Goal: Task Accomplishment & Management: Complete application form

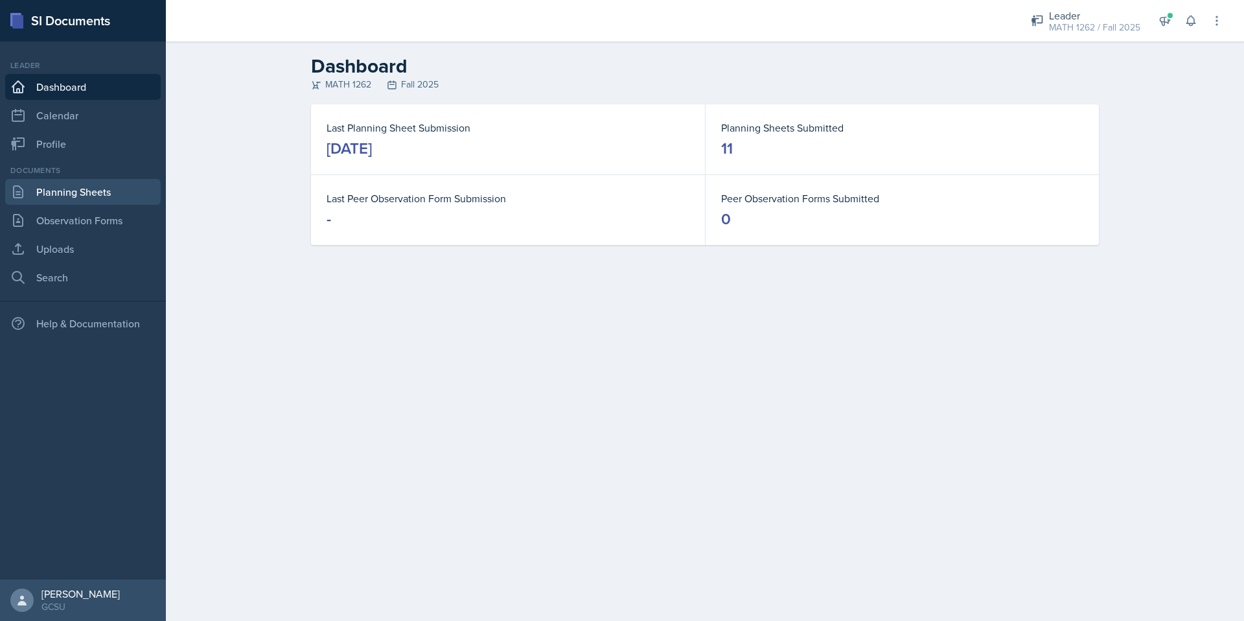
click at [116, 197] on link "Planning Sheets" at bounding box center [83, 192] width 156 height 26
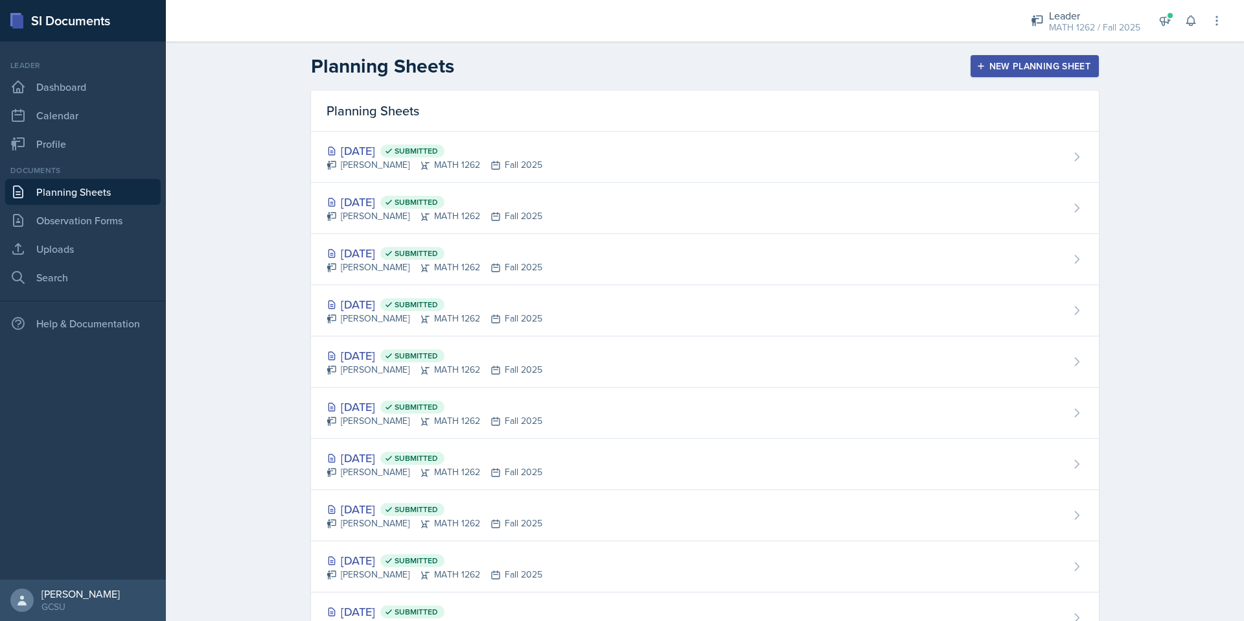
click at [963, 77] on div "Planning Sheets New Planning Sheet" at bounding box center [704, 65] width 829 height 23
click at [976, 70] on icon "button" at bounding box center [980, 66] width 9 height 9
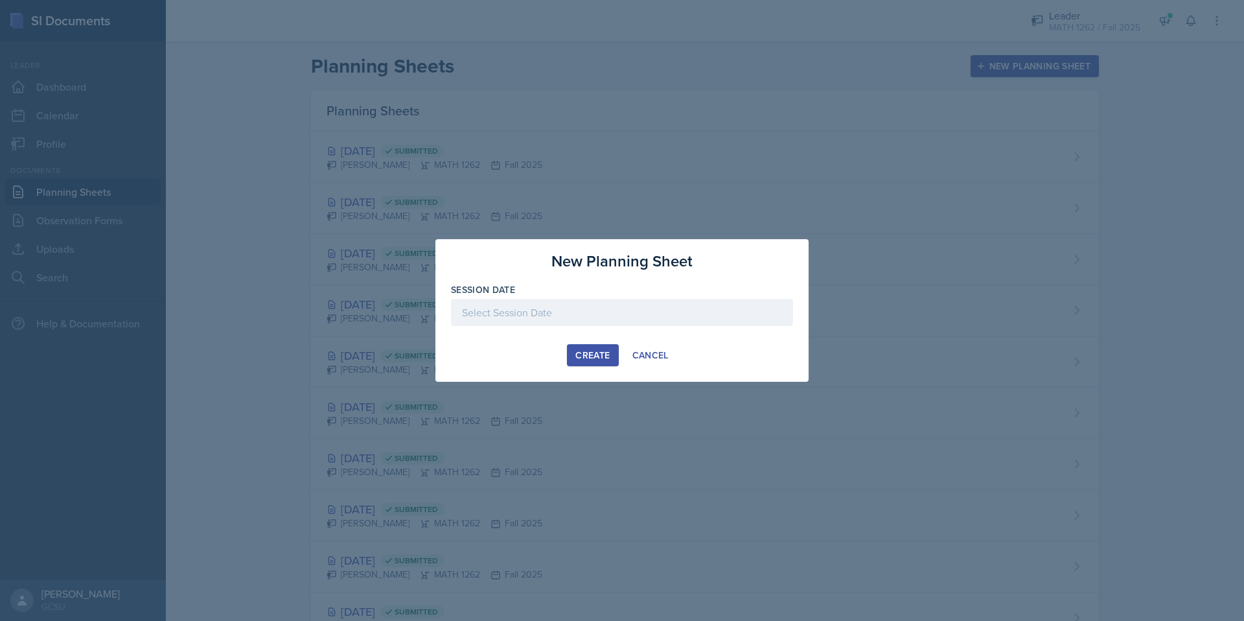
click at [612, 308] on div at bounding box center [622, 312] width 342 height 27
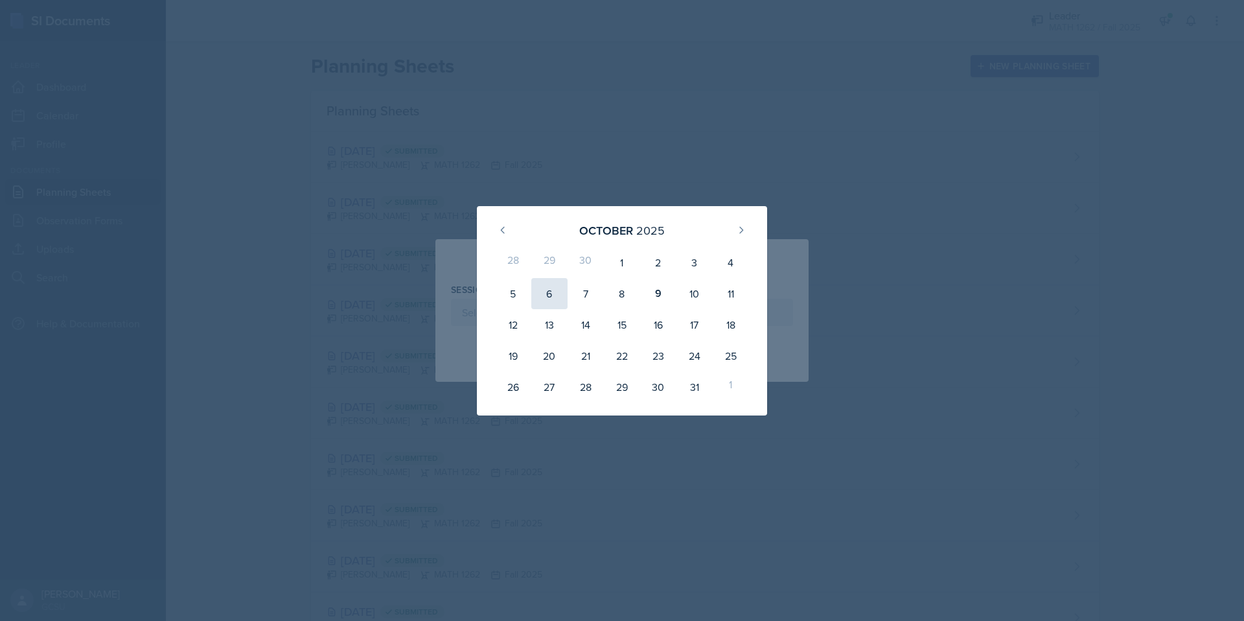
click at [546, 295] on div "6" at bounding box center [549, 293] width 36 height 31
type input "[DATE]"
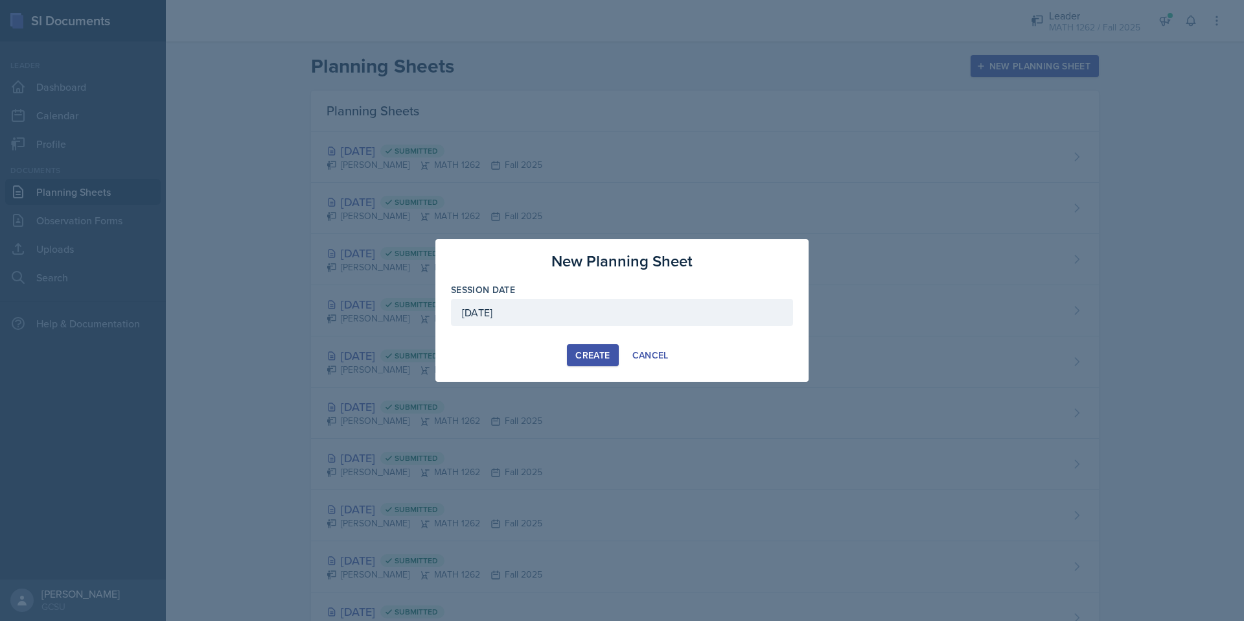
click at [580, 363] on button "Create" at bounding box center [592, 355] width 51 height 22
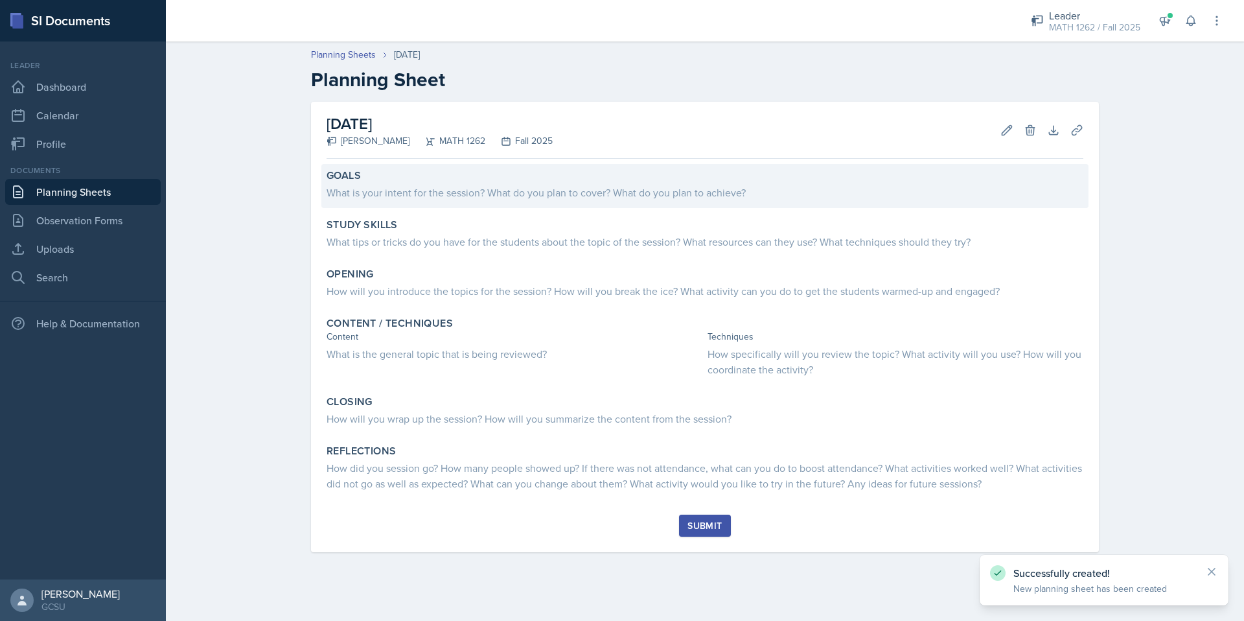
click at [507, 205] on div "Goals What is your intent for the session? What do you plan to cover? What do y…" at bounding box center [704, 186] width 767 height 44
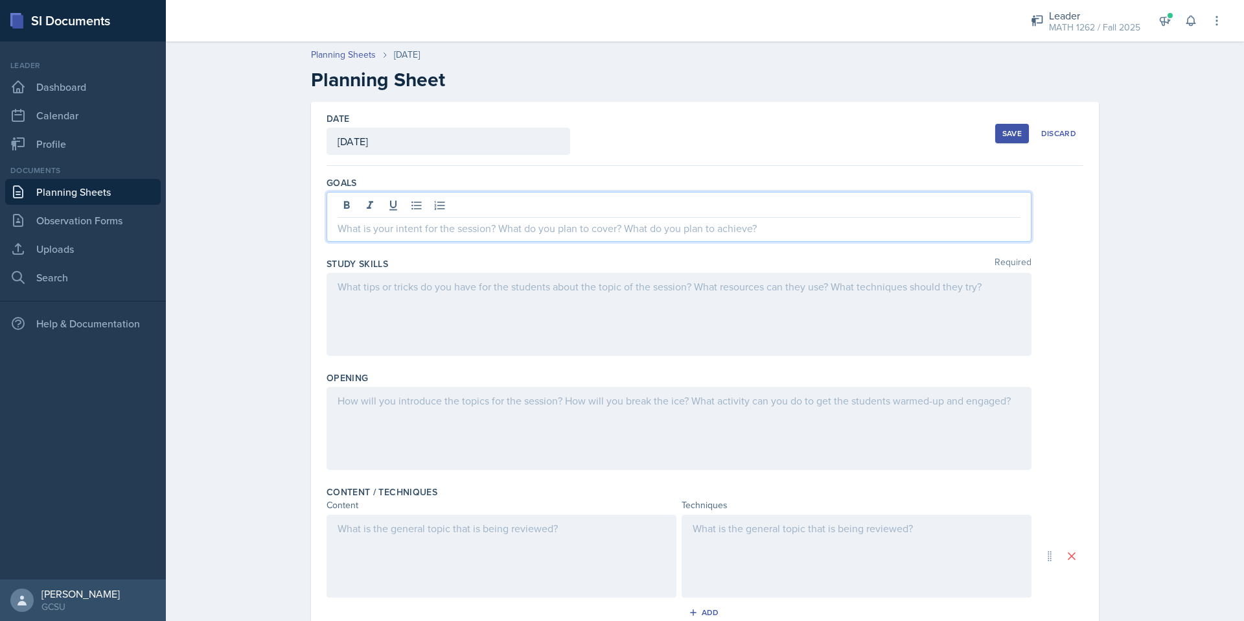
click at [507, 205] on div at bounding box center [679, 217] width 705 height 50
click at [554, 331] on div at bounding box center [679, 314] width 705 height 83
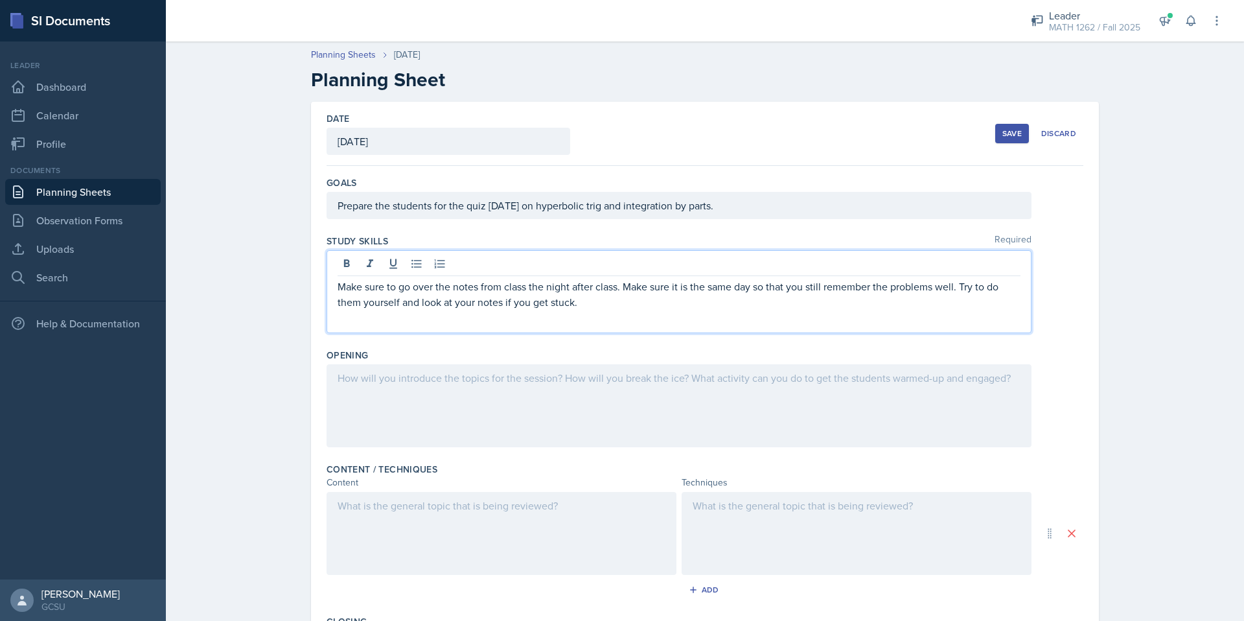
click at [794, 311] on div "Make sure to go over the notes from class the night after class. Make sure it i…" at bounding box center [679, 291] width 705 height 83
click at [799, 303] on p "Make sure to go over the notes from class the night after class. Make sure it i…" at bounding box center [679, 294] width 683 height 31
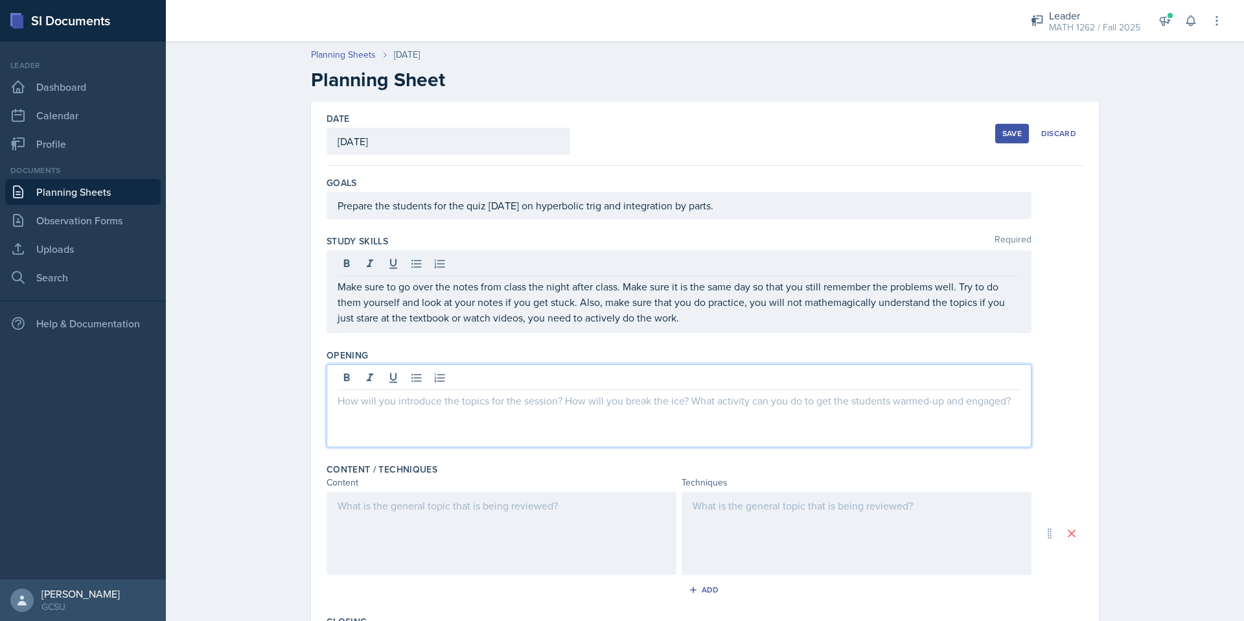
click at [848, 380] on div at bounding box center [679, 405] width 705 height 83
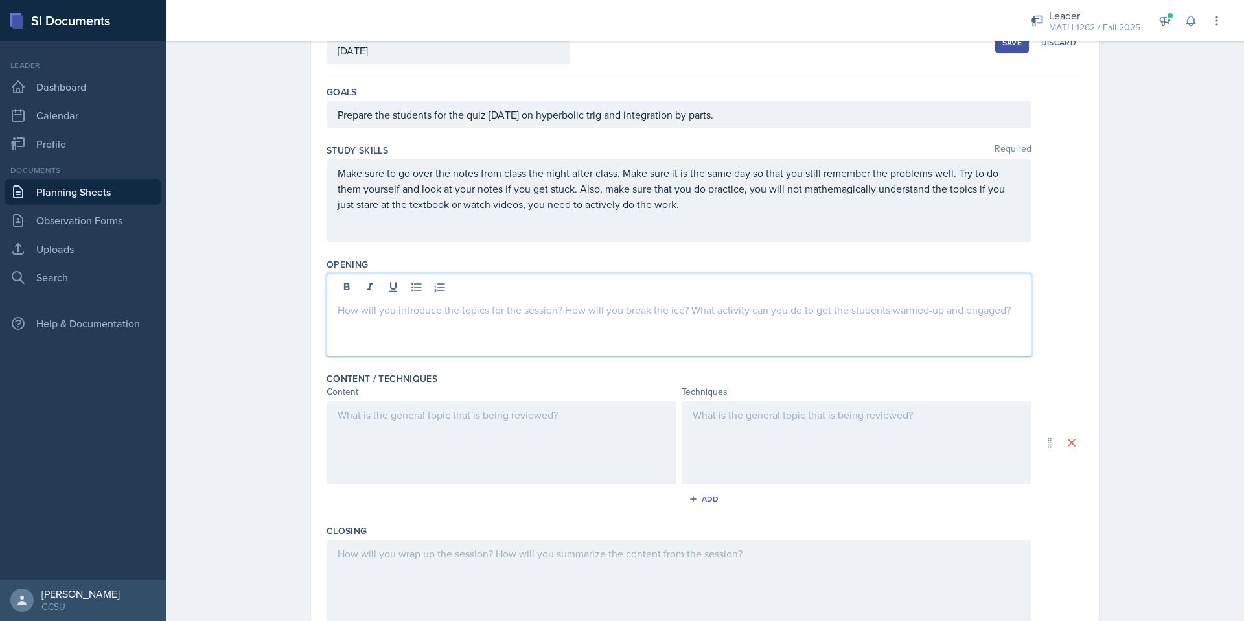
scroll to position [93, 0]
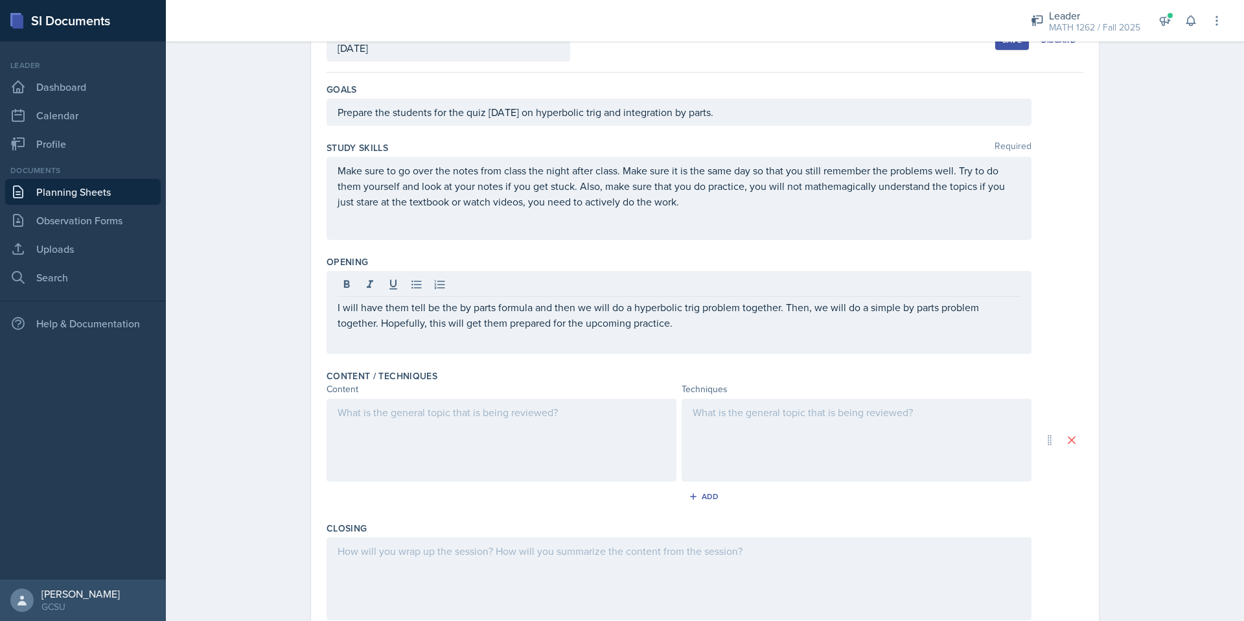
click at [629, 435] on div at bounding box center [502, 439] width 350 height 83
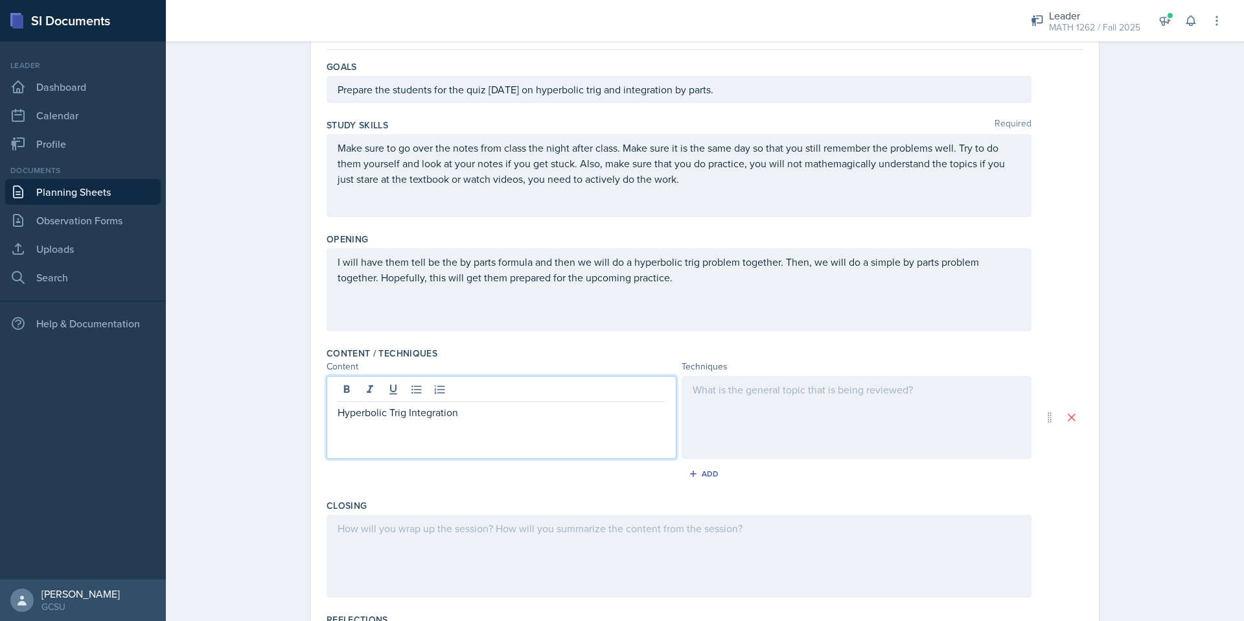
click at [895, 427] on div at bounding box center [857, 417] width 350 height 83
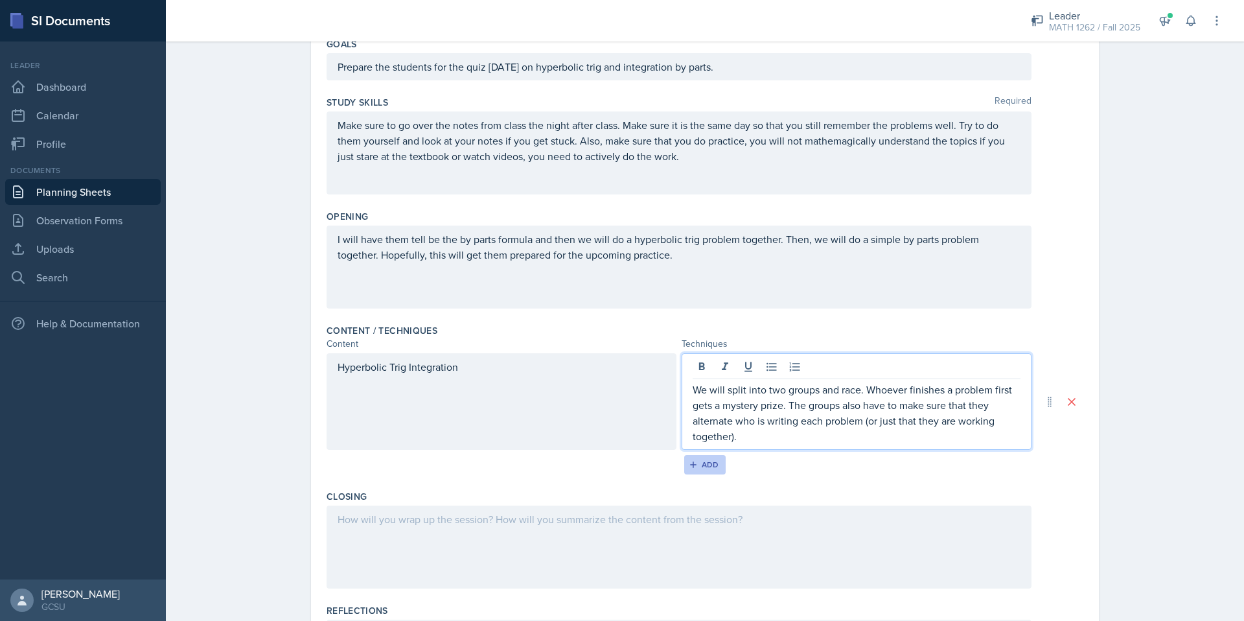
click at [704, 462] on div "Add" at bounding box center [705, 464] width 28 height 10
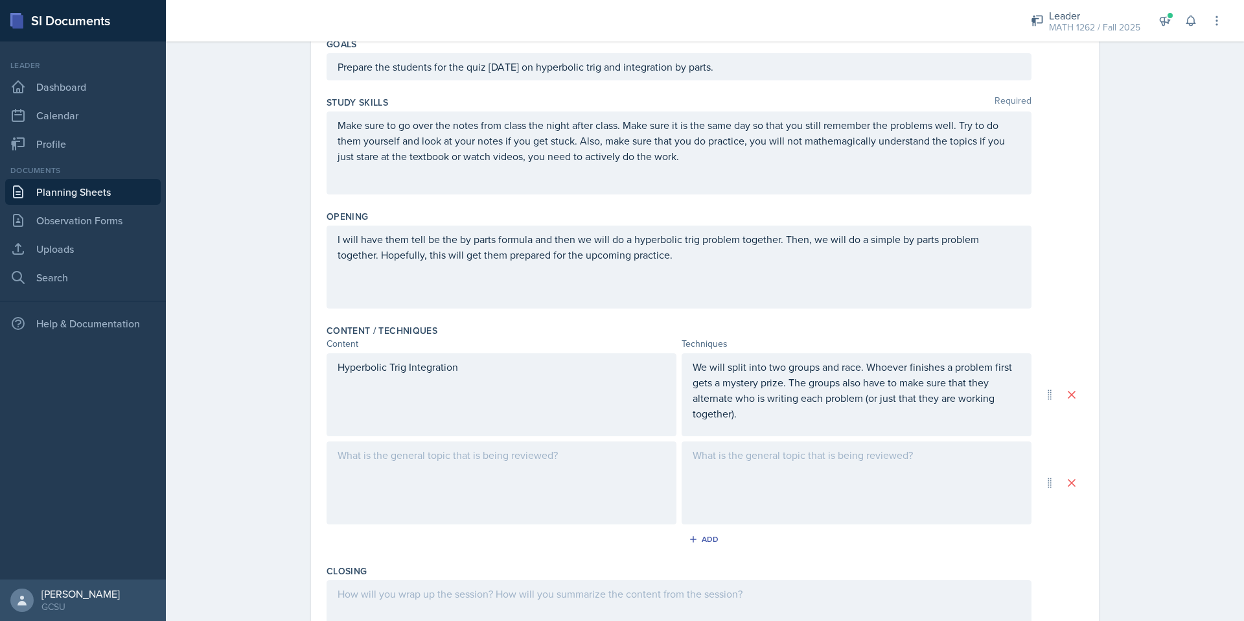
click at [547, 458] on div at bounding box center [502, 482] width 350 height 83
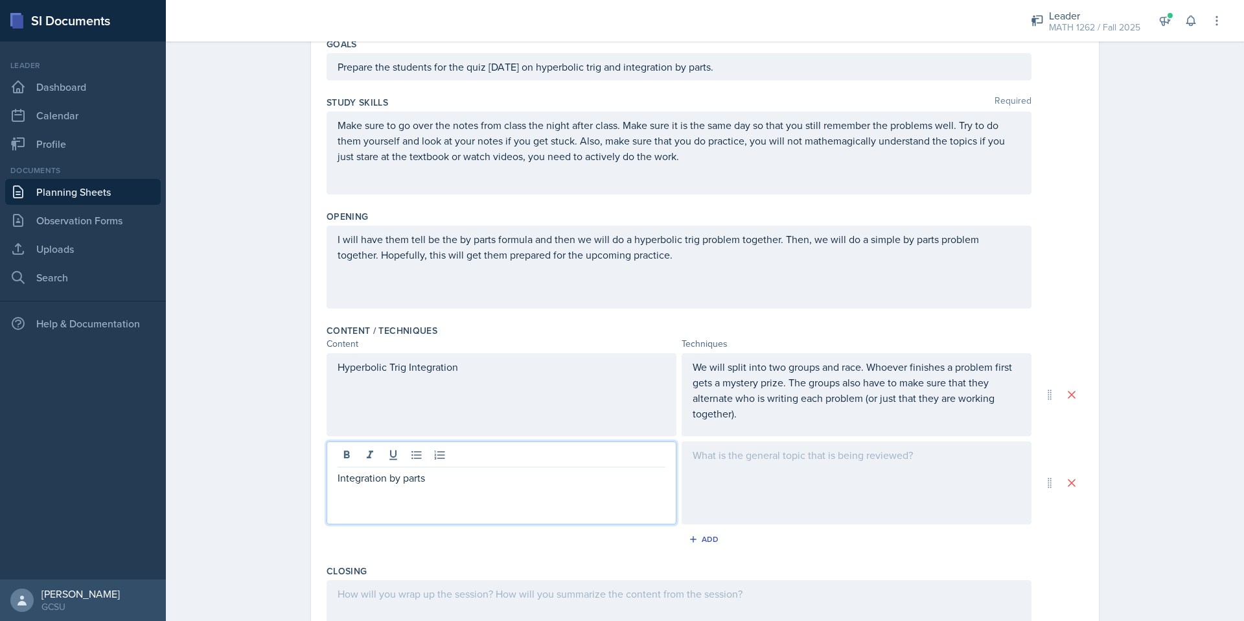
click at [784, 399] on p "We will split into two groups and race. Whoever finishes a problem first gets a…" at bounding box center [857, 390] width 328 height 62
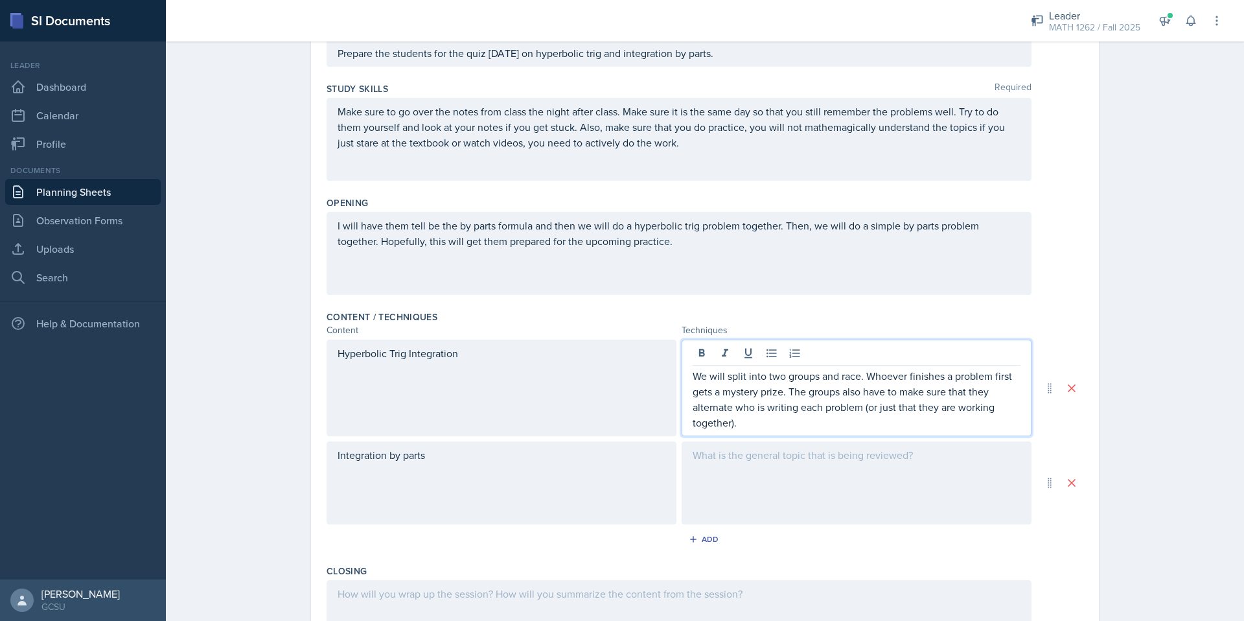
click at [782, 461] on div at bounding box center [857, 482] width 350 height 83
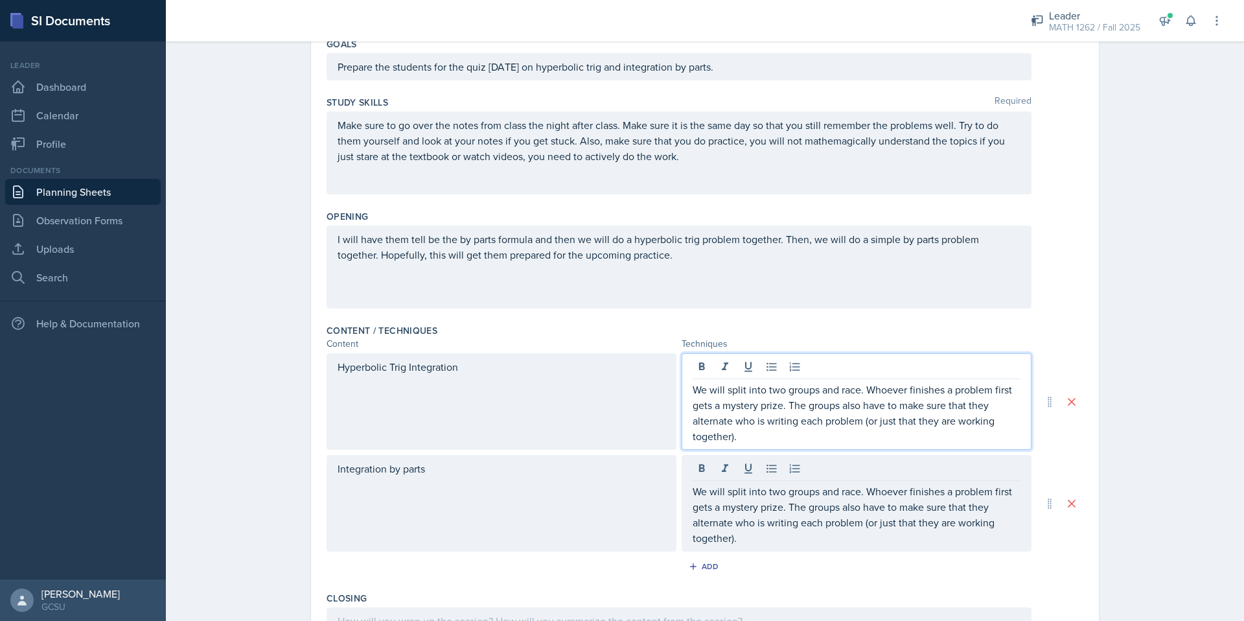
click at [848, 414] on p "We will split into two groups and race. Whoever finishes a problem first gets a…" at bounding box center [857, 413] width 328 height 62
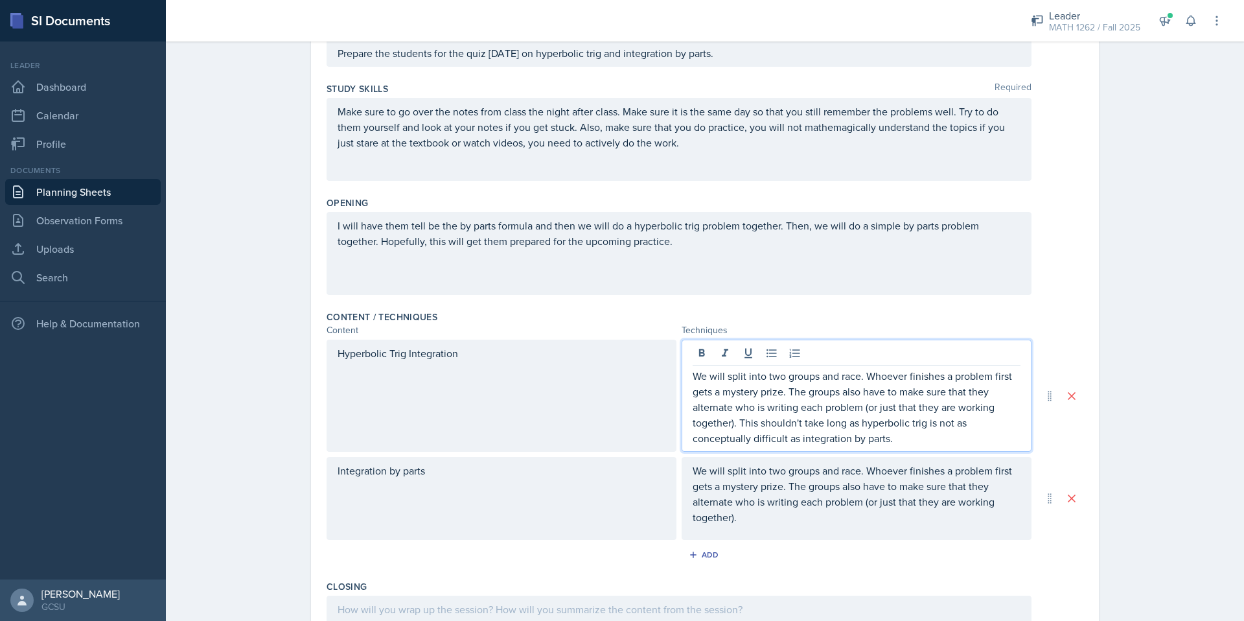
click at [932, 521] on p "We will split into two groups and race. Whoever finishes a problem first gets a…" at bounding box center [857, 494] width 328 height 62
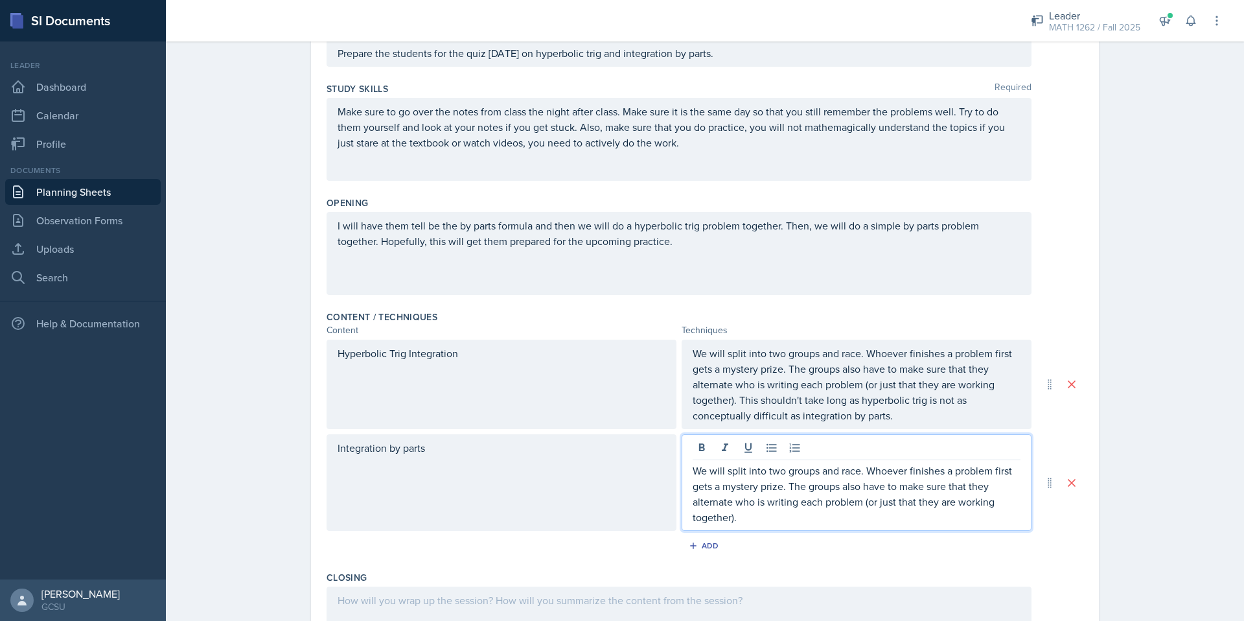
scroll to position [130, 0]
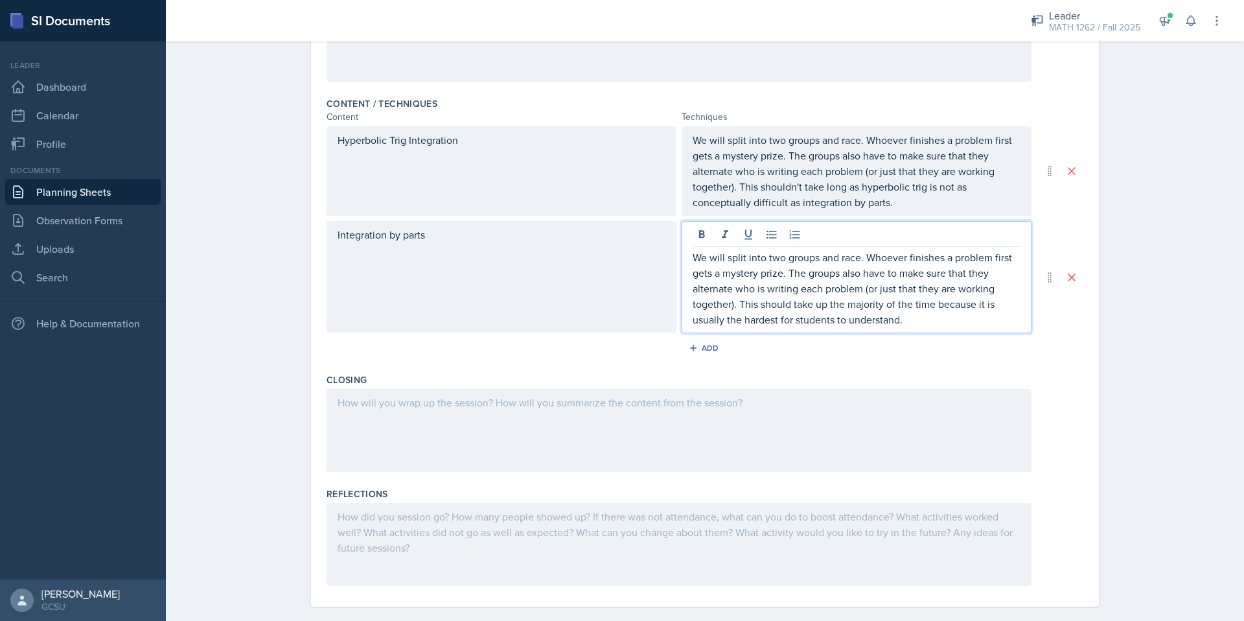
click at [740, 445] on div at bounding box center [679, 430] width 705 height 83
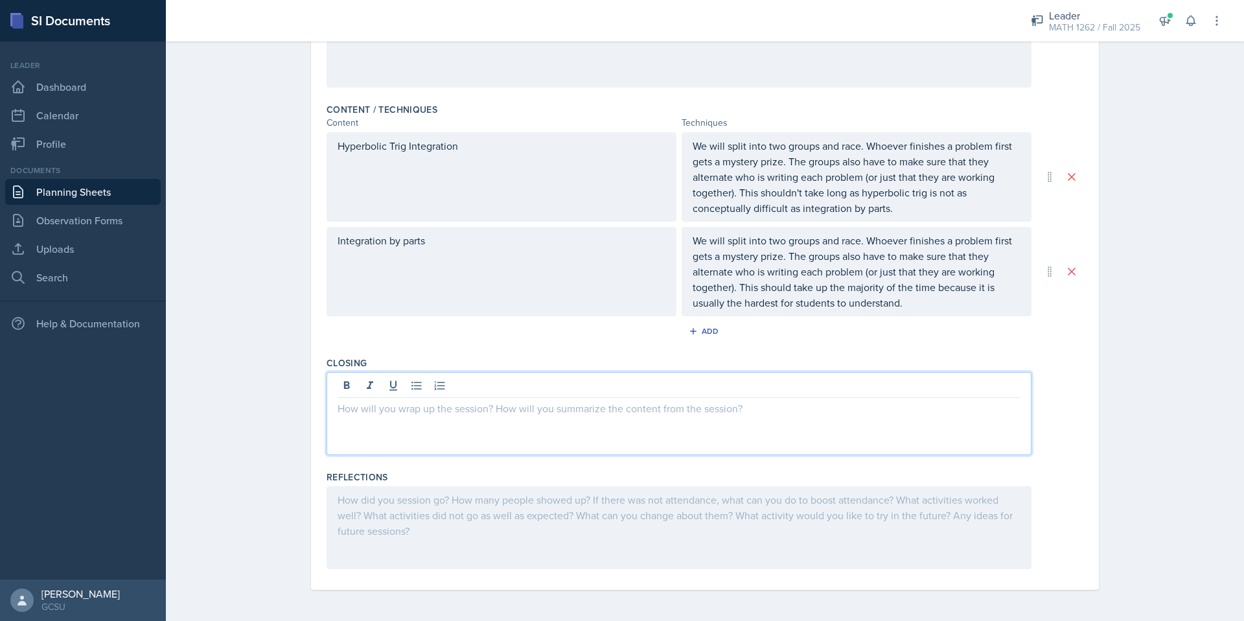
scroll to position [360, 0]
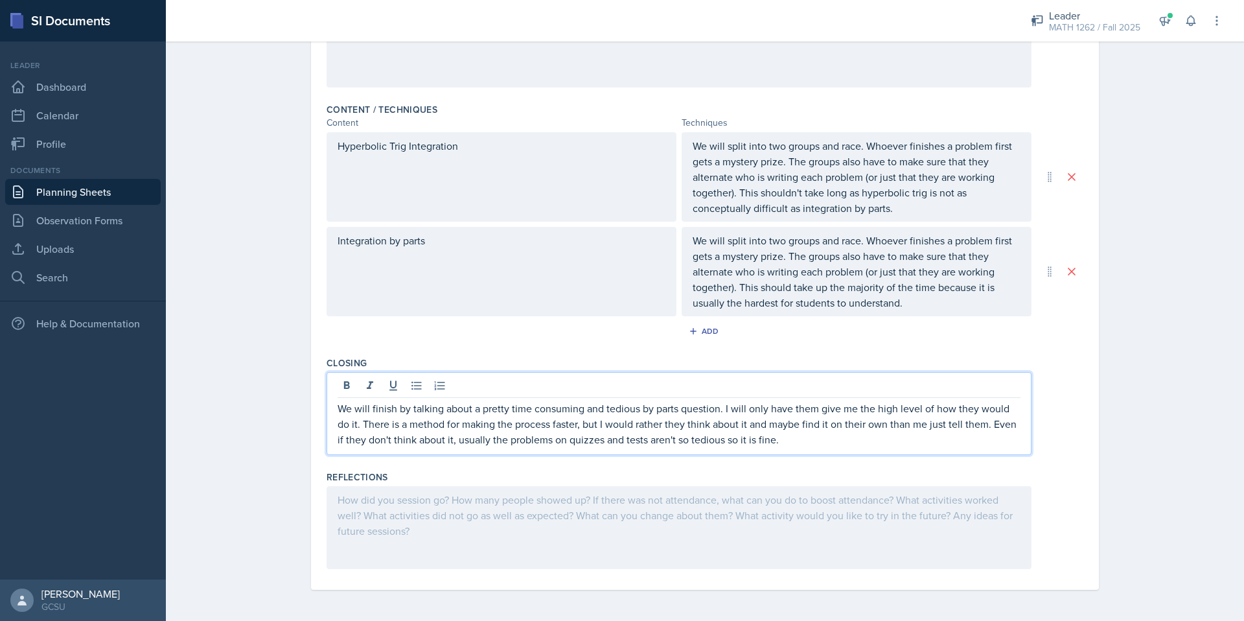
click at [710, 536] on div at bounding box center [679, 527] width 705 height 83
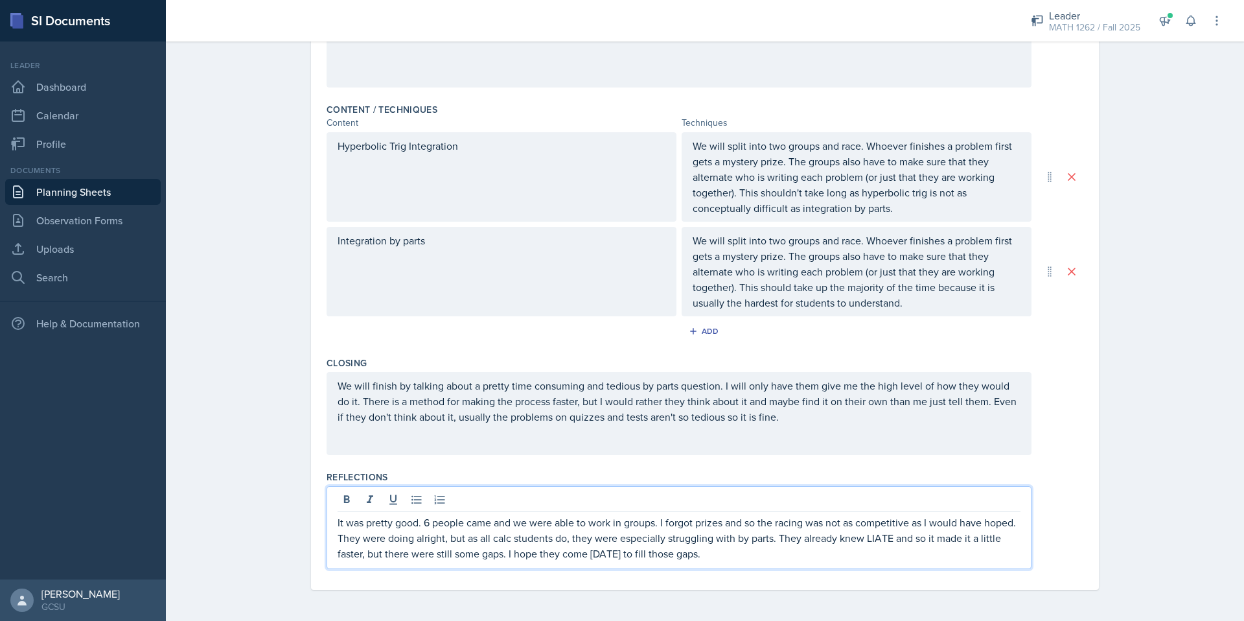
scroll to position [0, 0]
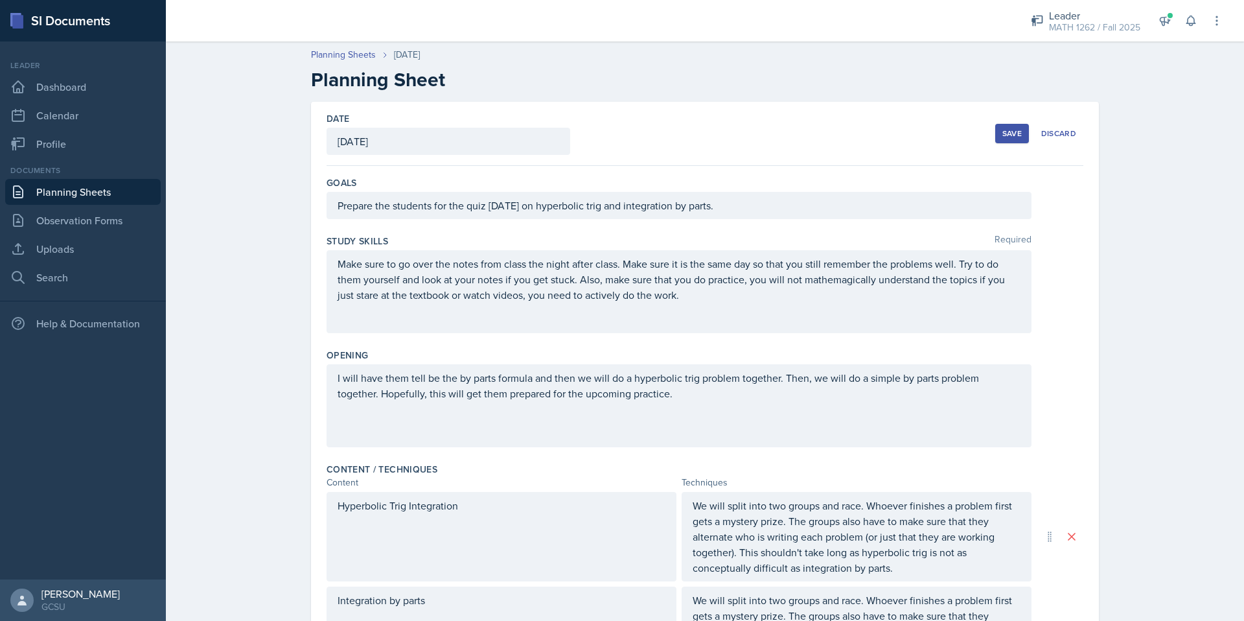
click at [995, 128] on button "Save" at bounding box center [1012, 133] width 34 height 19
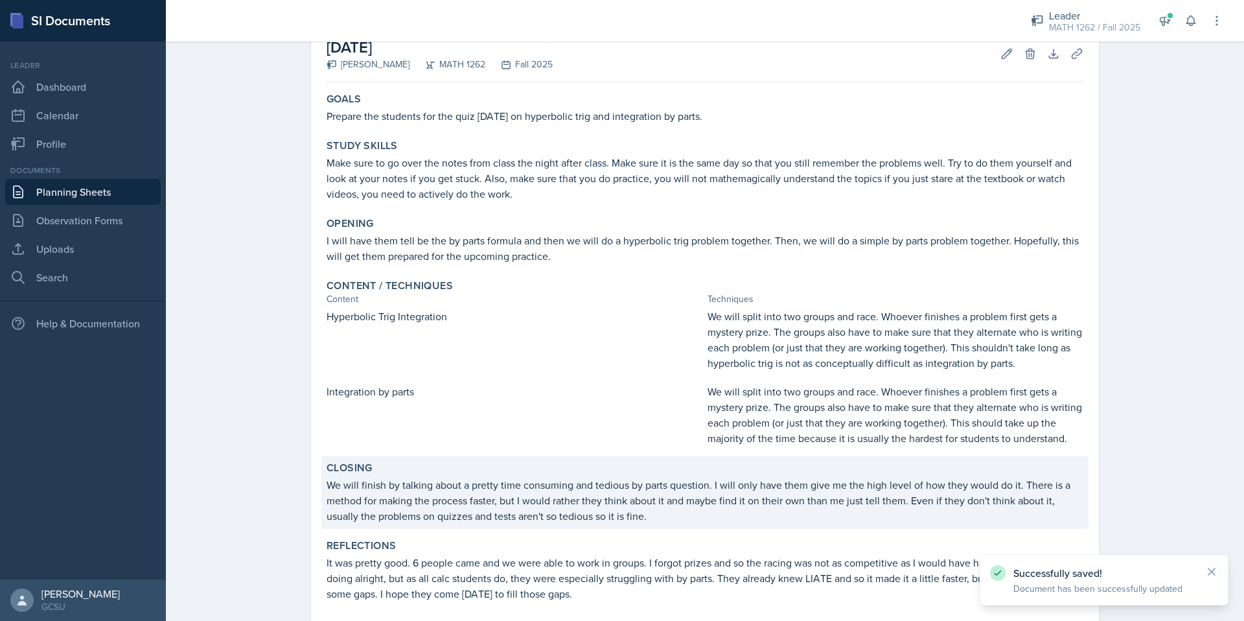
scroll to position [146, 0]
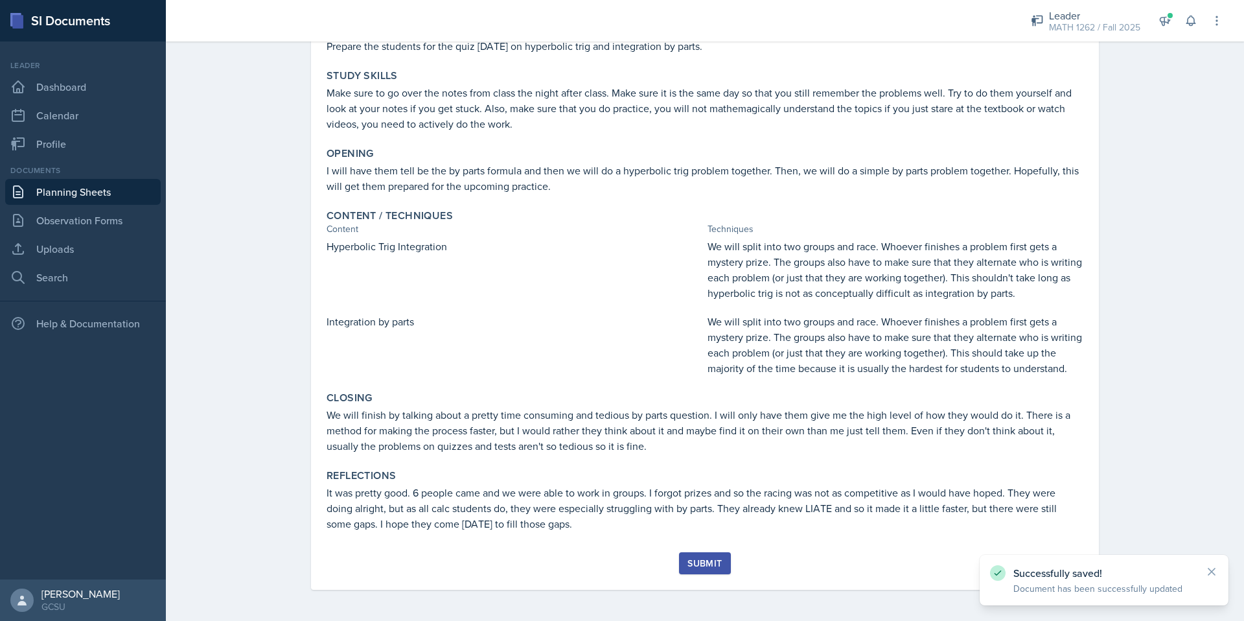
click at [687, 568] on div "Submit" at bounding box center [704, 563] width 34 height 10
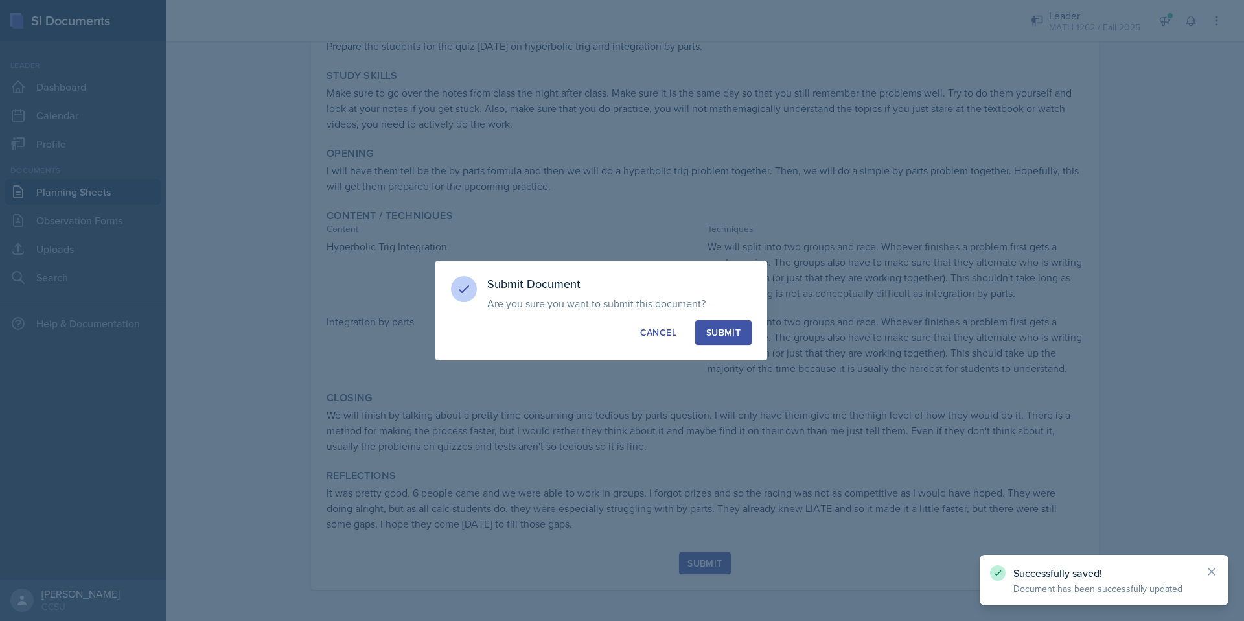
click at [724, 320] on button "Submit" at bounding box center [723, 332] width 56 height 25
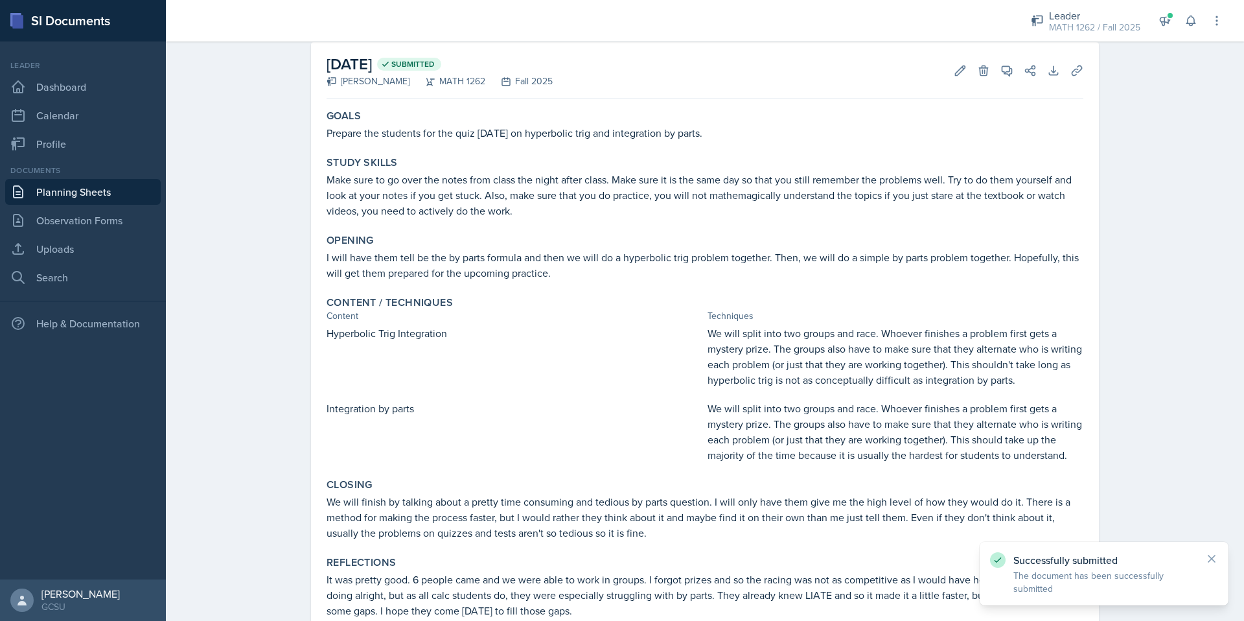
scroll to position [0, 0]
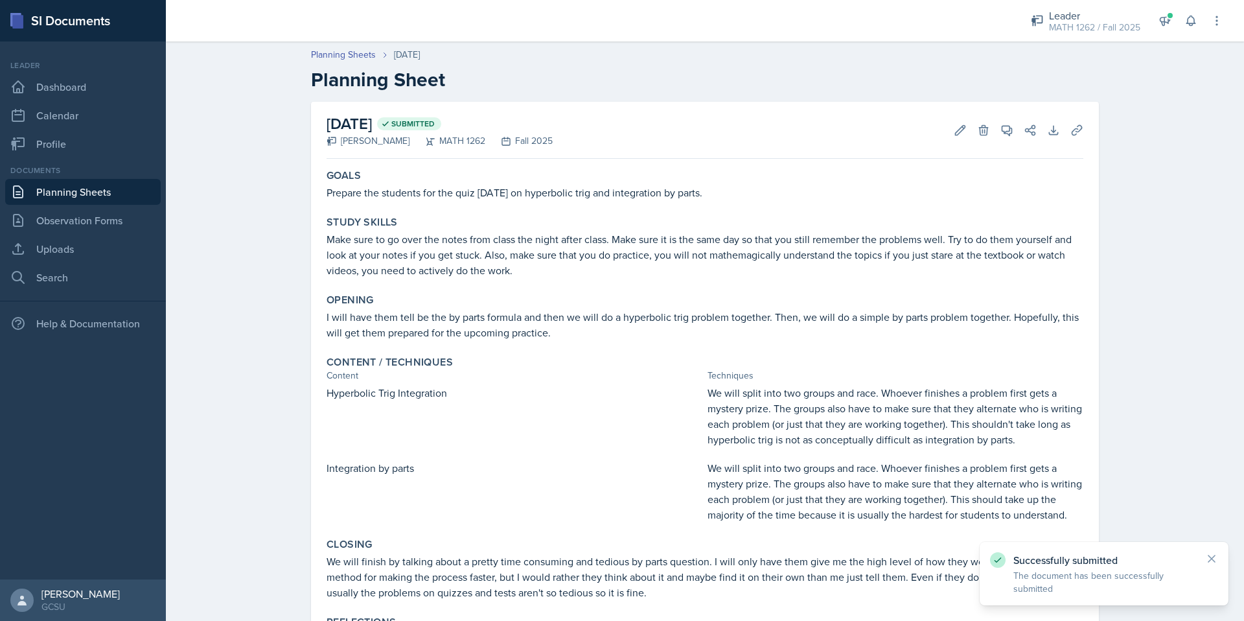
click at [102, 190] on link "Planning Sheets" at bounding box center [83, 192] width 156 height 26
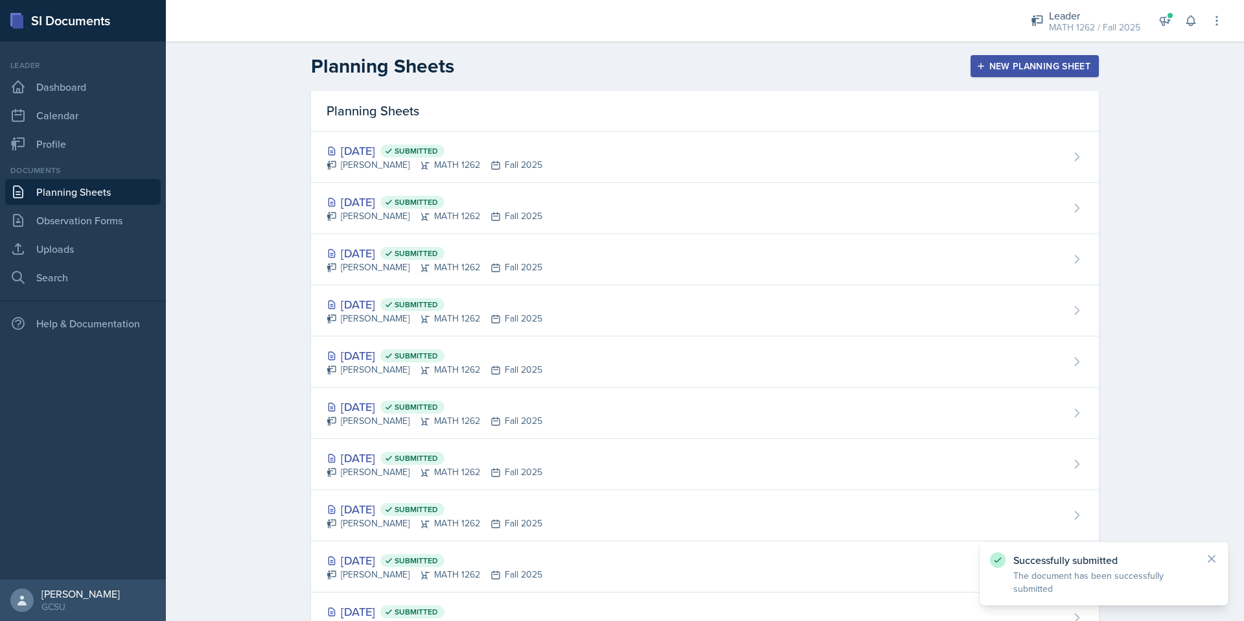
click at [1000, 71] on div "New Planning Sheet" at bounding box center [1034, 66] width 111 height 10
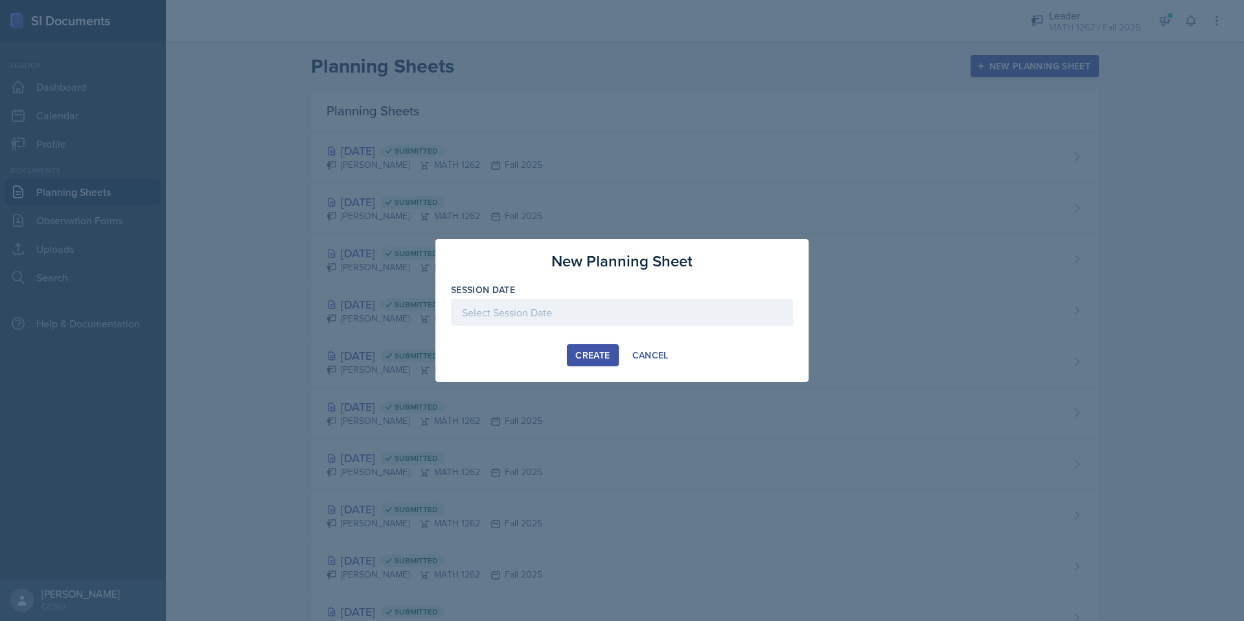
click at [659, 318] on div at bounding box center [622, 312] width 342 height 27
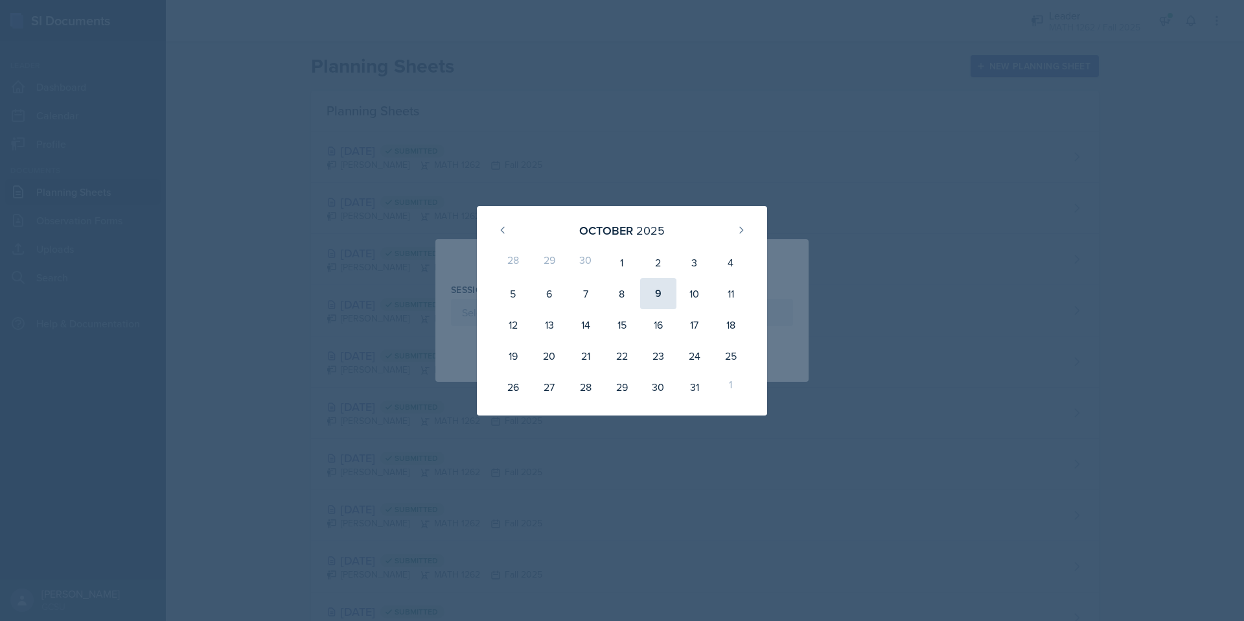
click at [669, 303] on div "9" at bounding box center [658, 293] width 36 height 31
type input "[DATE]"
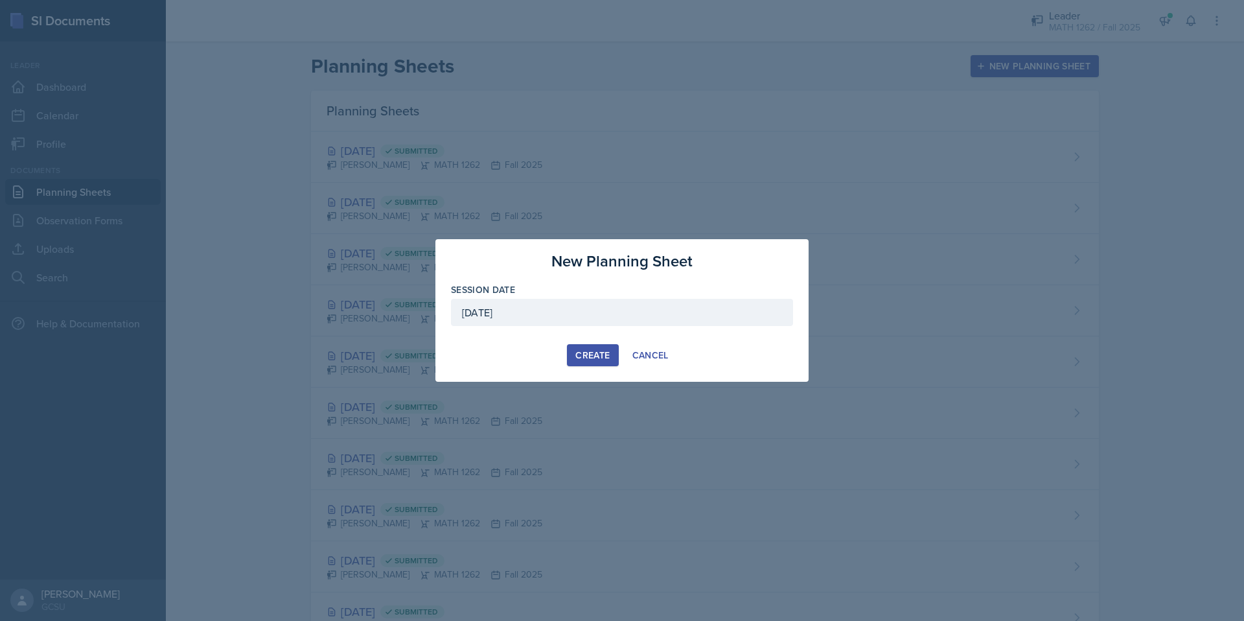
click at [576, 354] on div "Create" at bounding box center [592, 355] width 34 height 10
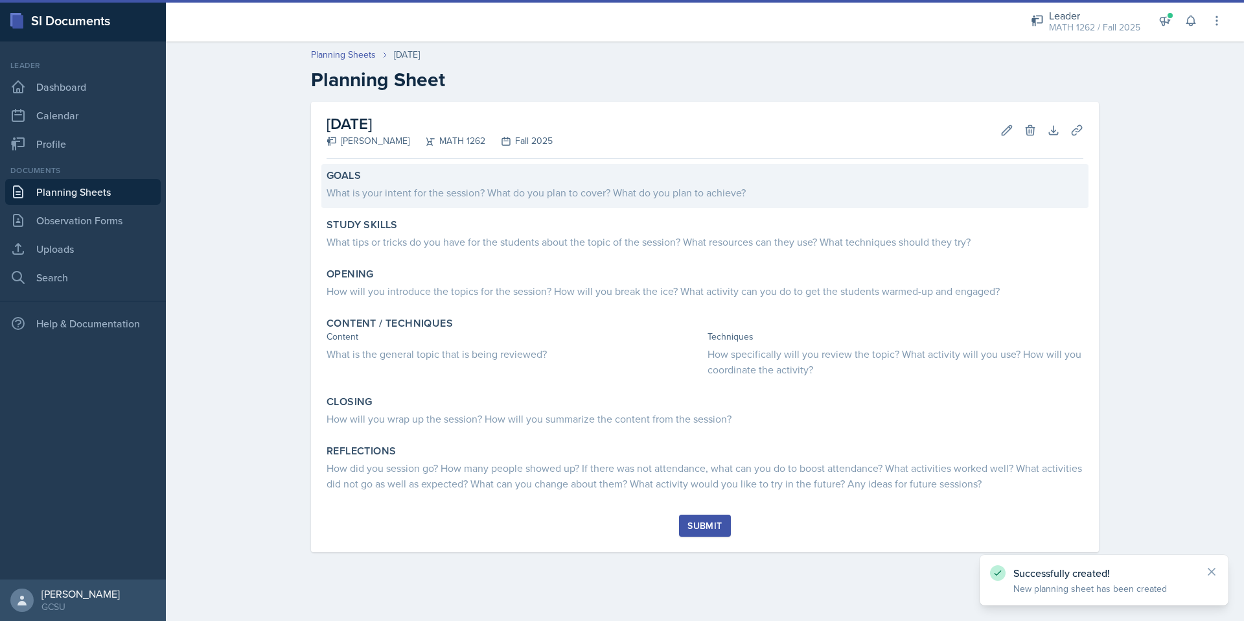
click at [533, 188] on div "What is your intent for the session? What do you plan to cover? What do you pla…" at bounding box center [705, 193] width 757 height 16
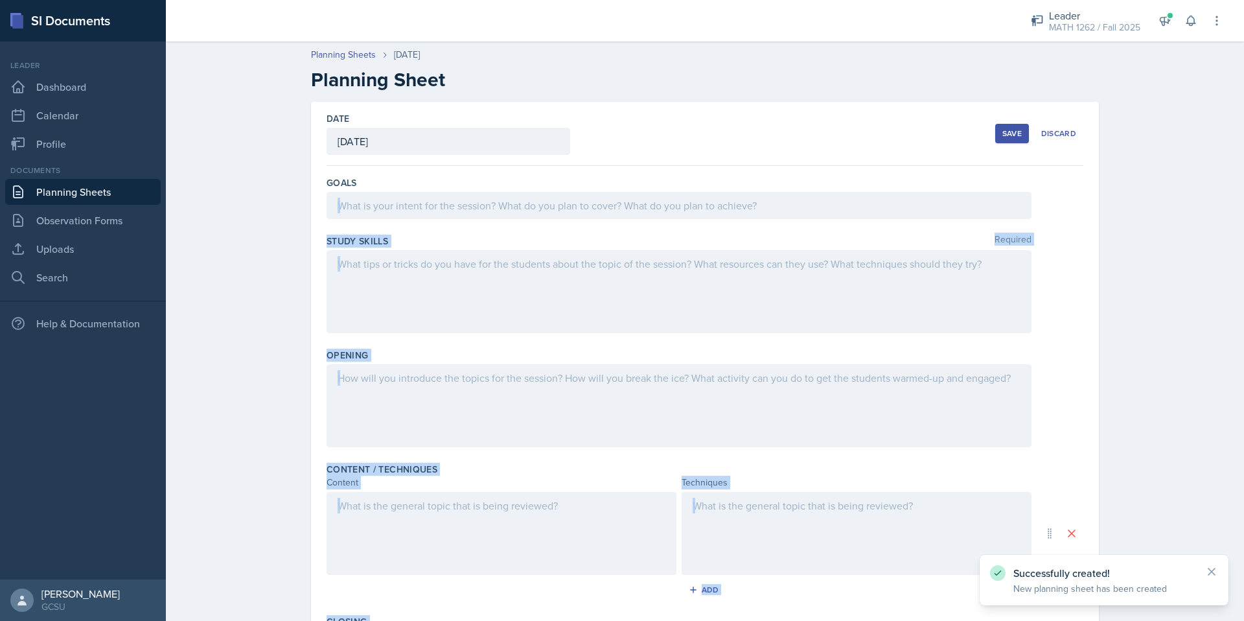
click at [537, 217] on div at bounding box center [679, 205] width 705 height 27
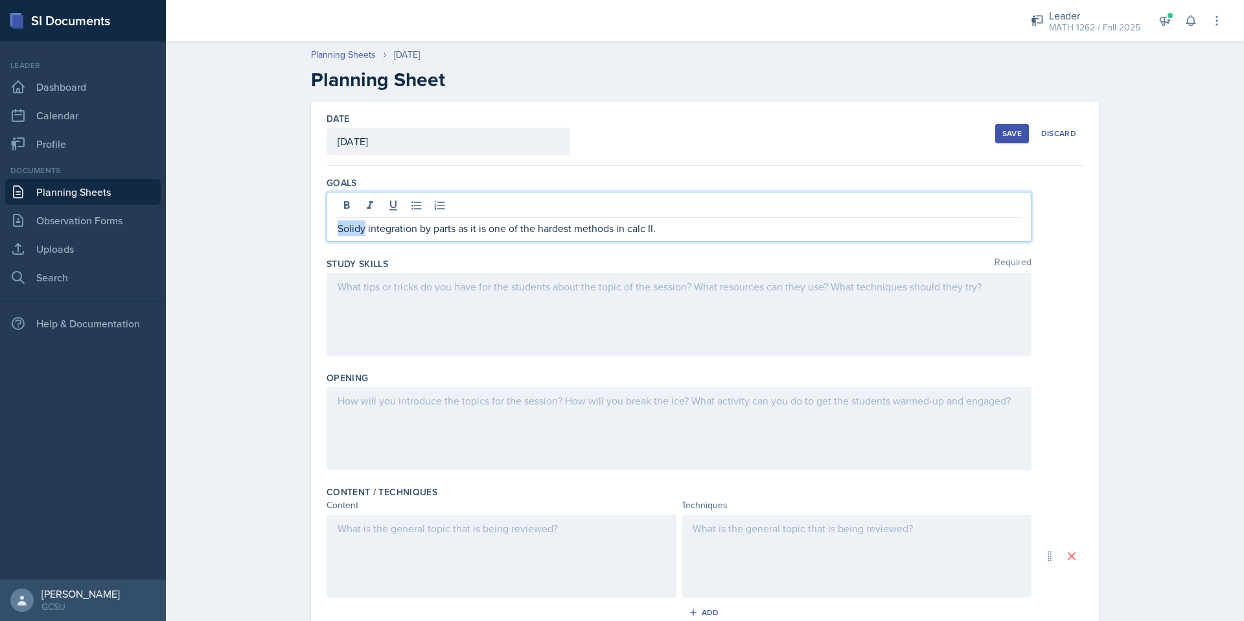
click at [341, 232] on p "Solidy integration by parts as it is one of the hardest methods in calc II." at bounding box center [679, 228] width 683 height 16
click at [356, 234] on p "Solidy integration by parts as it is one of the hardest methods in calc II." at bounding box center [679, 228] width 683 height 16
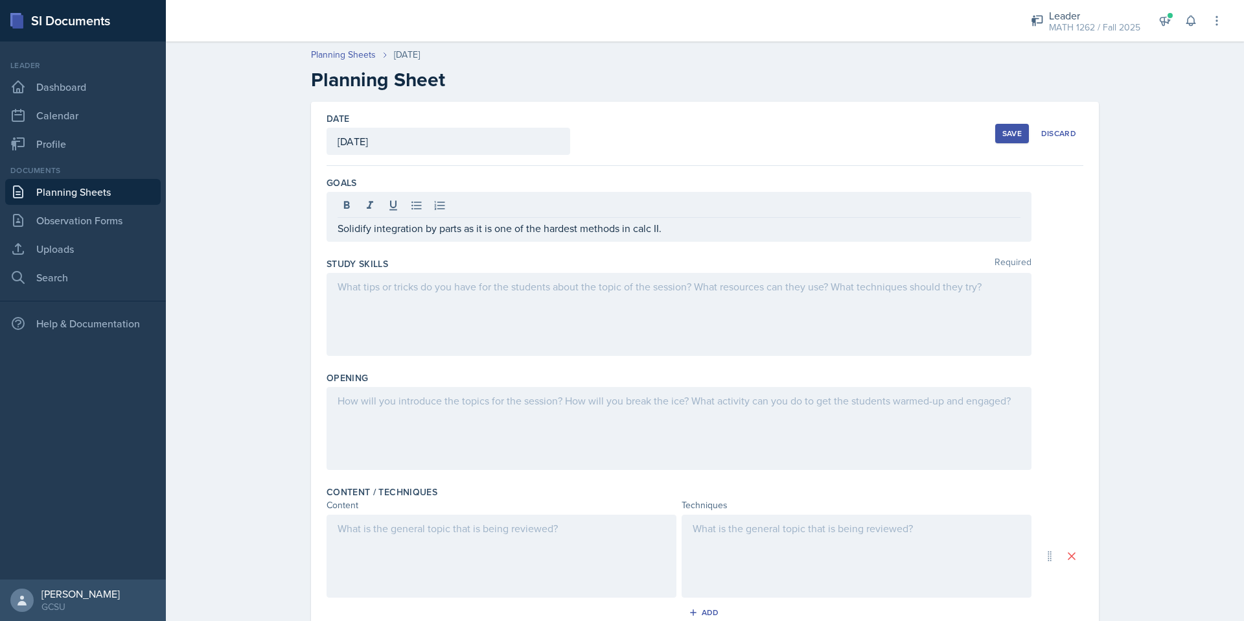
click at [352, 267] on label "Study Skills" at bounding box center [358, 263] width 62 height 13
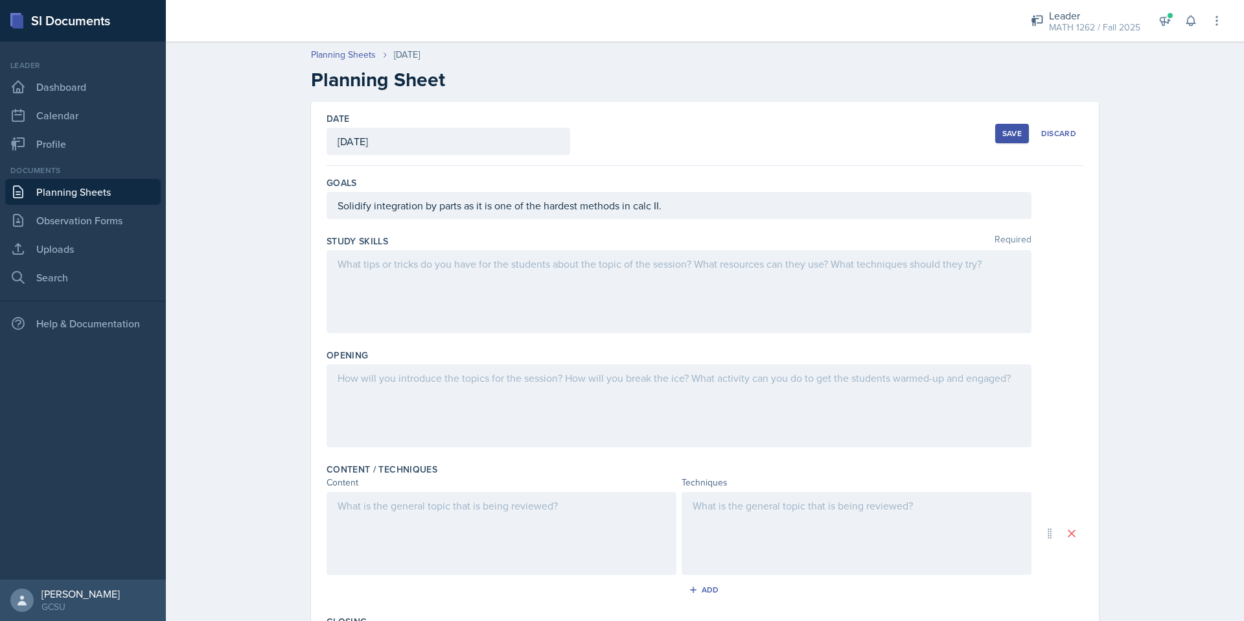
click at [352, 278] on div at bounding box center [679, 291] width 705 height 83
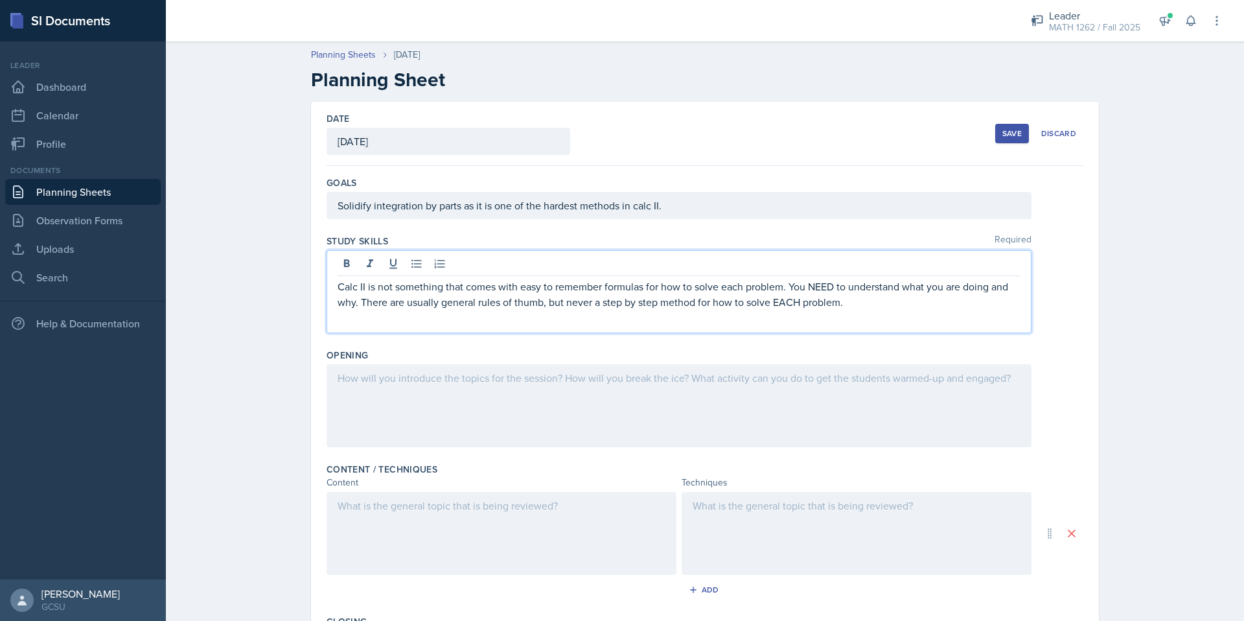
click at [861, 298] on p "Calc II is not something that comes with easy to remember formulas for how to s…" at bounding box center [679, 294] width 683 height 31
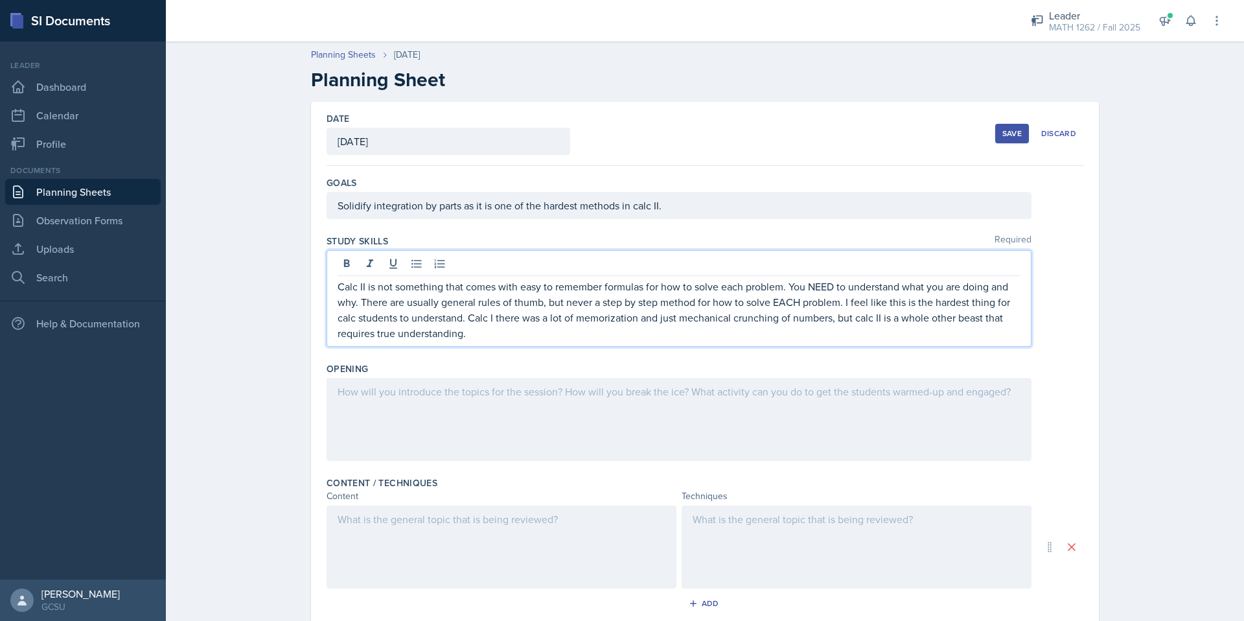
click at [869, 411] on div at bounding box center [679, 419] width 705 height 83
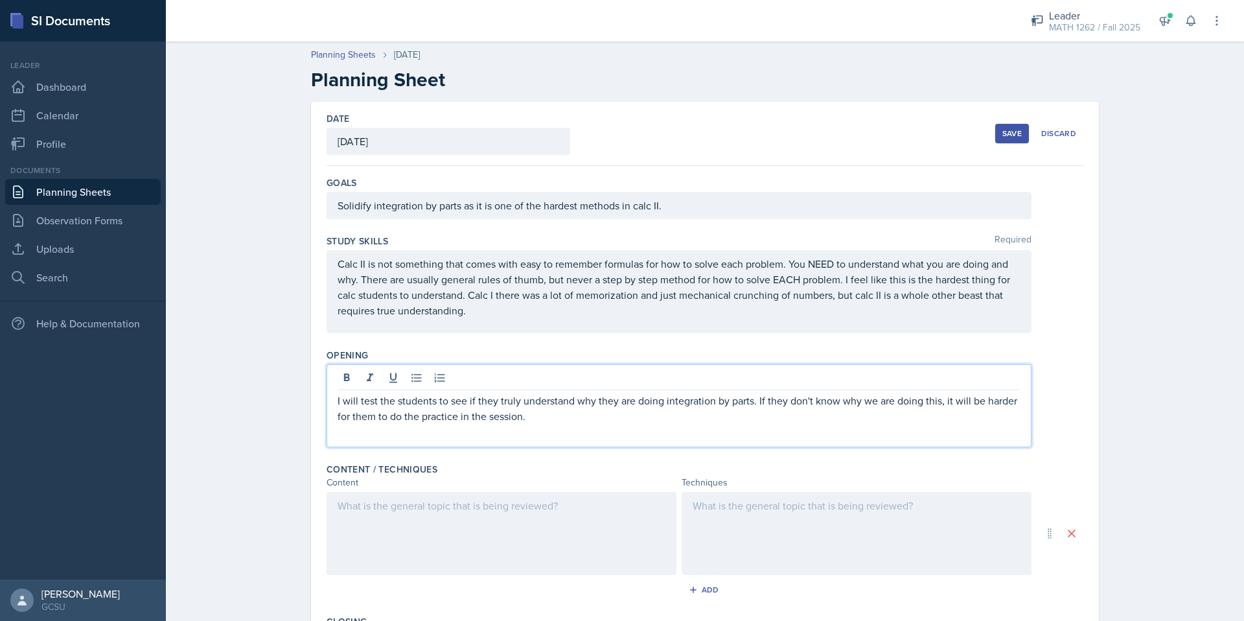
click at [555, 510] on div at bounding box center [502, 533] width 350 height 83
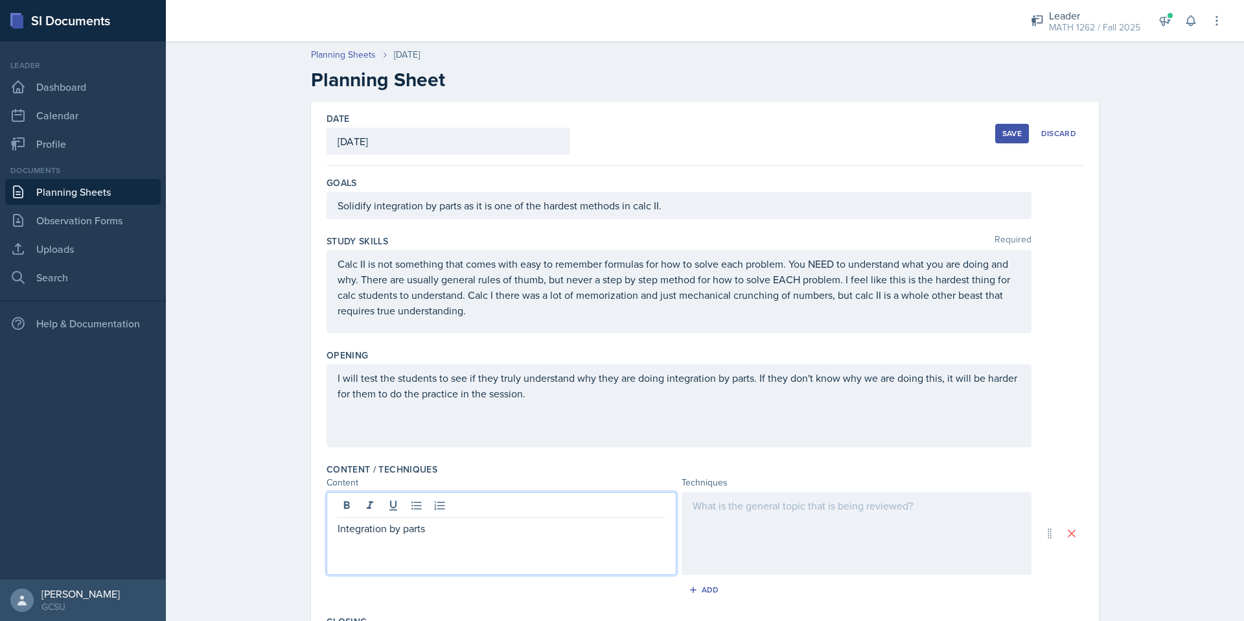
click at [864, 509] on div at bounding box center [857, 533] width 350 height 83
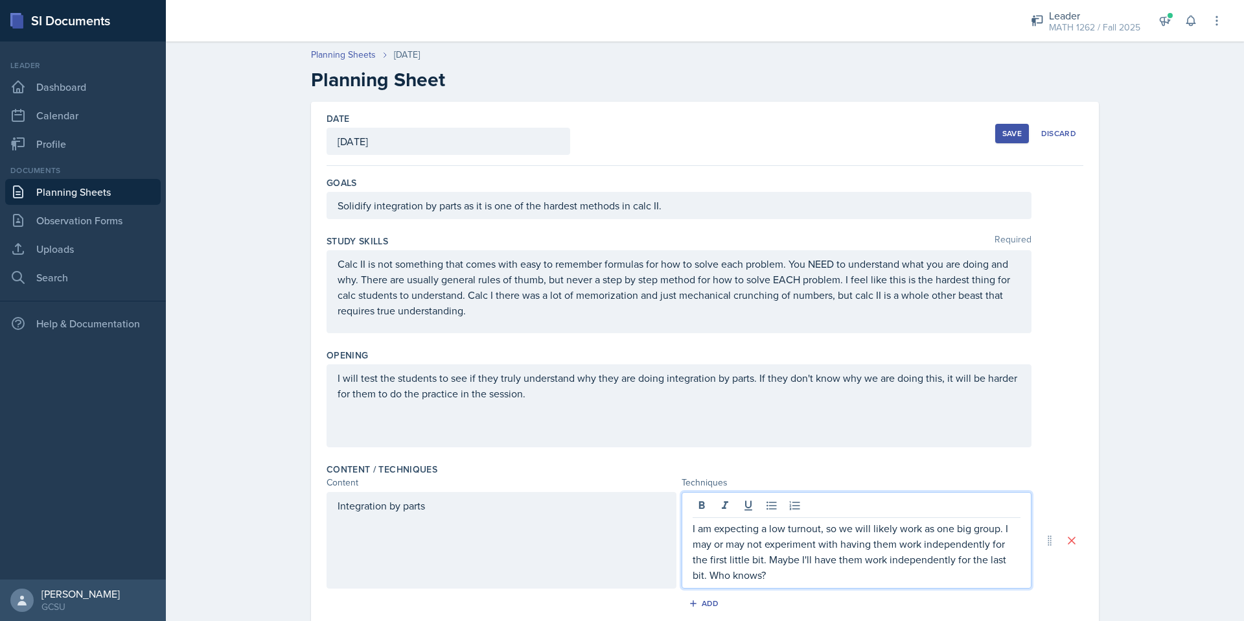
click at [837, 577] on p "I am expecting a low turnout, so we will likely work as one big group. I may or…" at bounding box center [857, 551] width 328 height 62
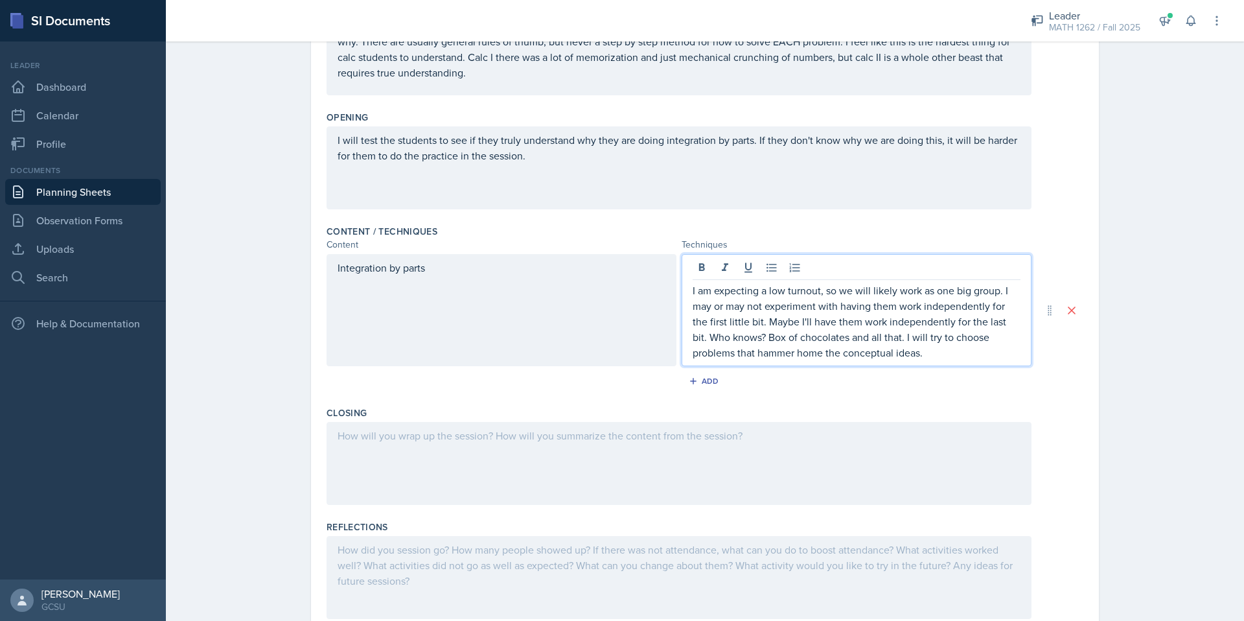
scroll to position [251, 0]
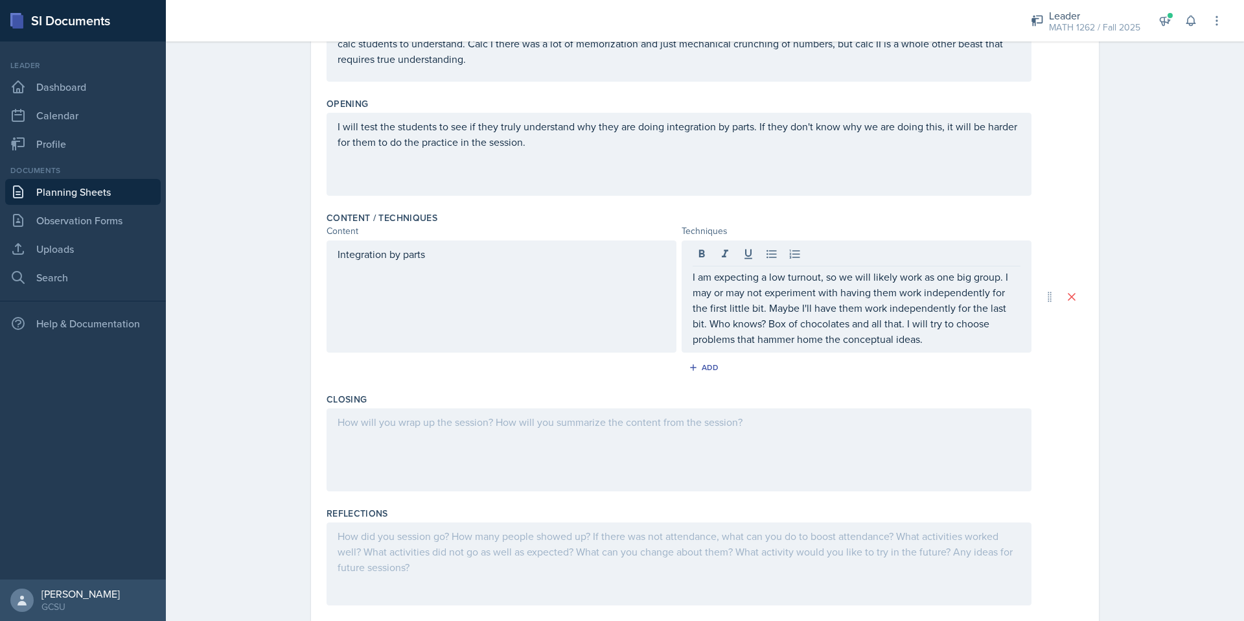
click at [724, 450] on div at bounding box center [679, 449] width 705 height 83
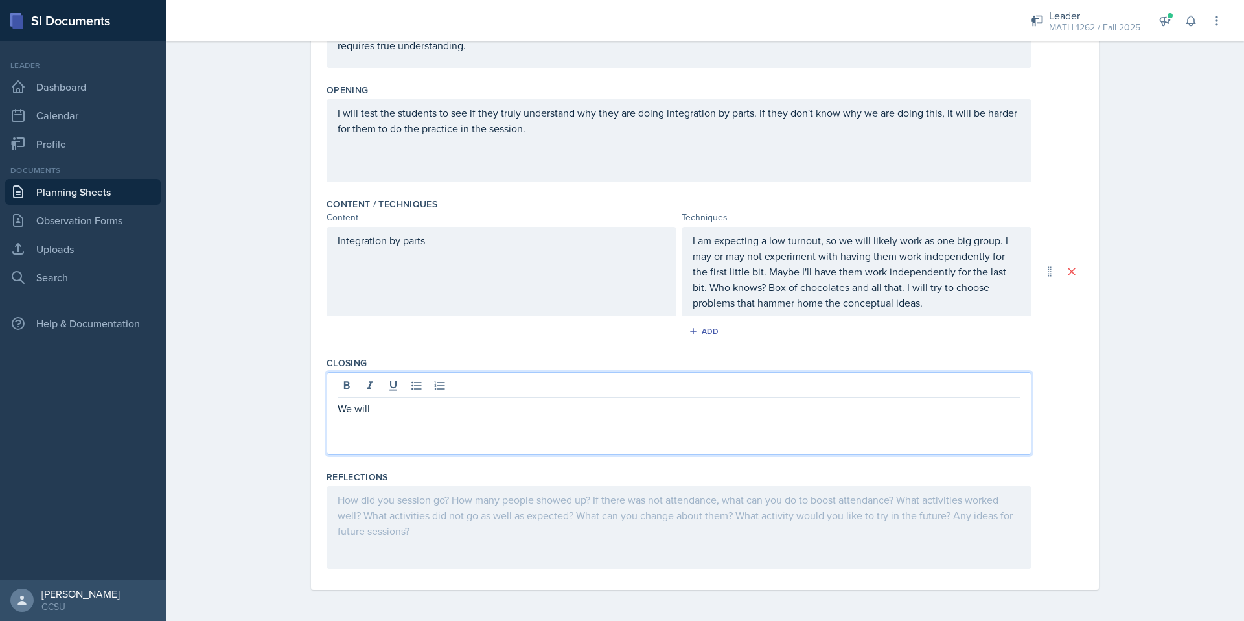
click at [967, 296] on p "I am expecting a low turnout, so we will likely work as one big group. I may or…" at bounding box center [857, 272] width 328 height 78
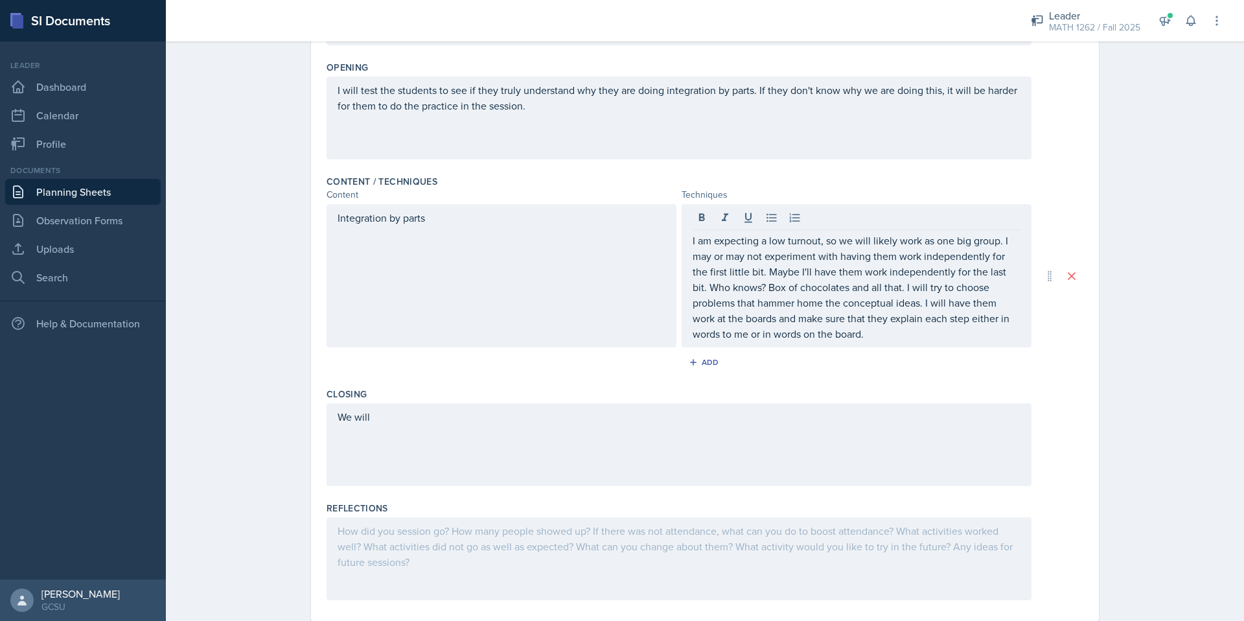
click at [899, 428] on div "We will" at bounding box center [679, 444] width 705 height 83
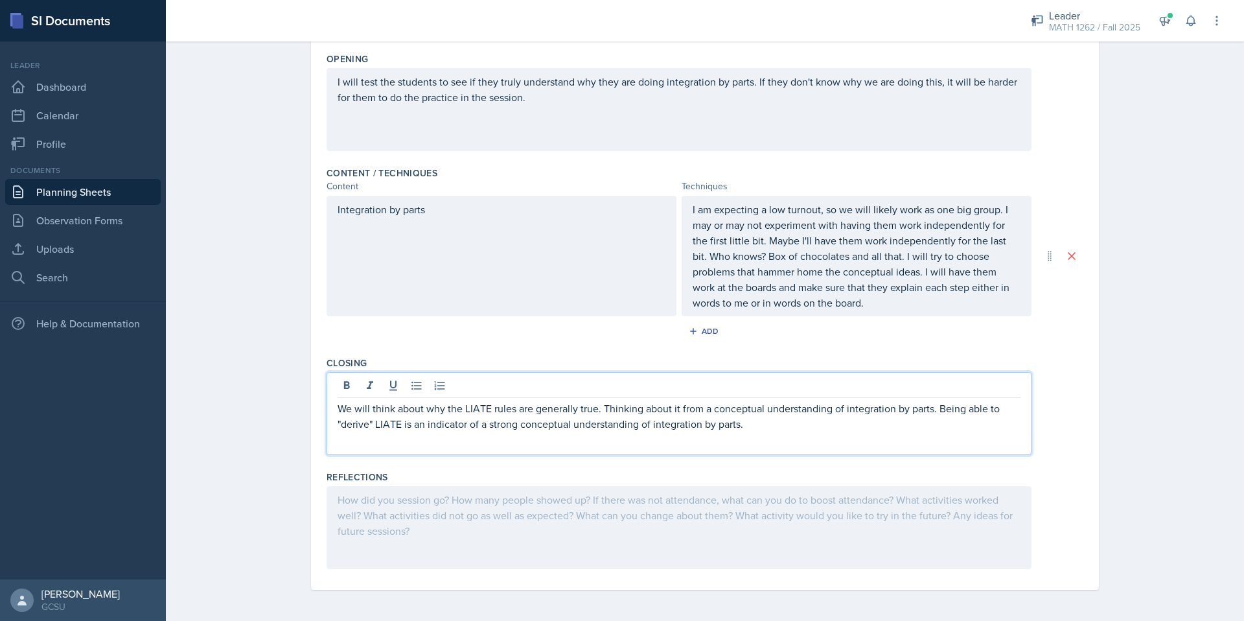
click at [379, 411] on p "We will think about why the LIATE rules are generally true. Thinking about it f…" at bounding box center [679, 415] width 683 height 31
click at [582, 413] on p "We will discuss why the LIATE rules are generally true. Thinking about it from …" at bounding box center [679, 415] width 683 height 31
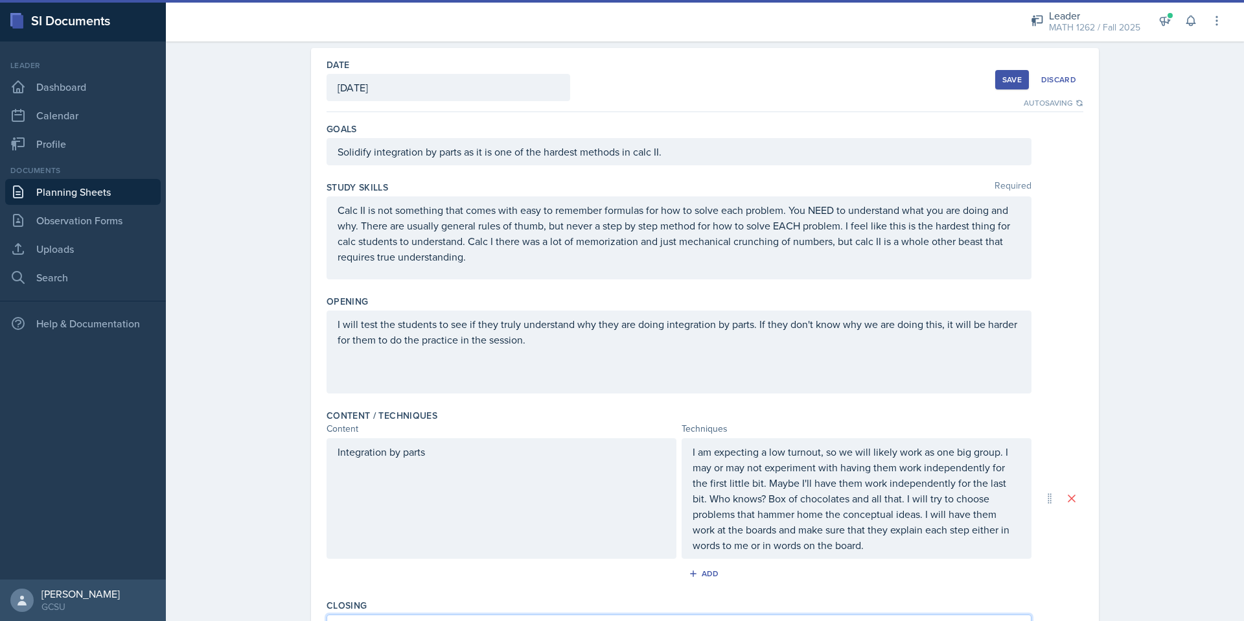
scroll to position [0, 0]
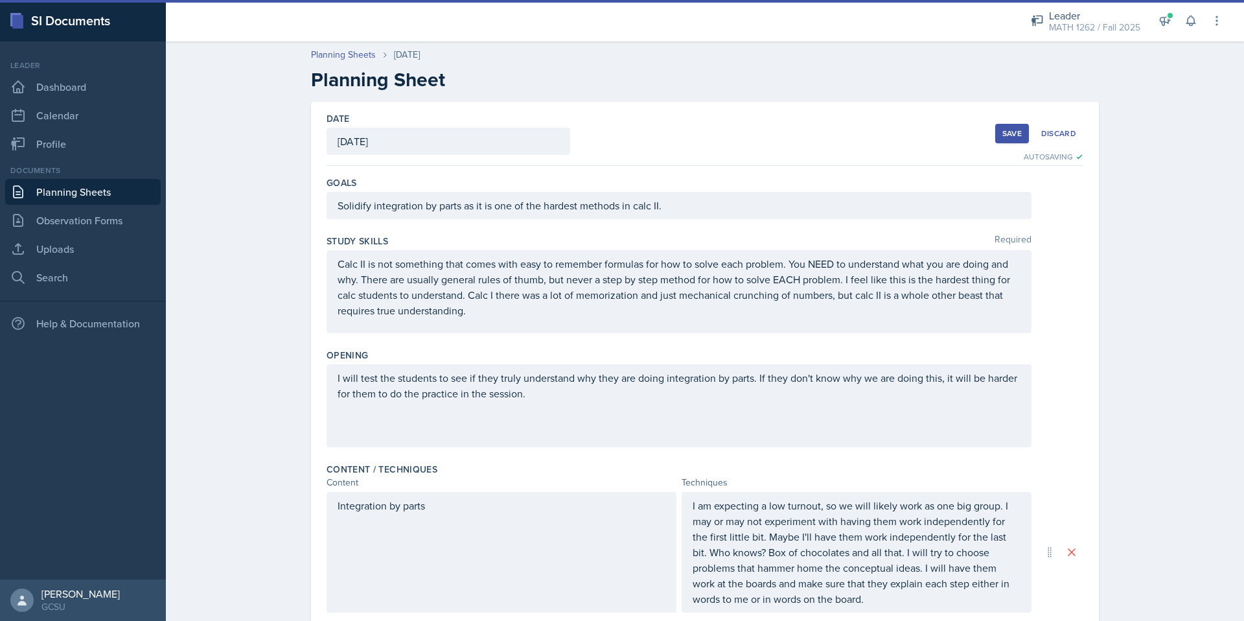
click at [1015, 139] on button "Save" at bounding box center [1012, 133] width 34 height 19
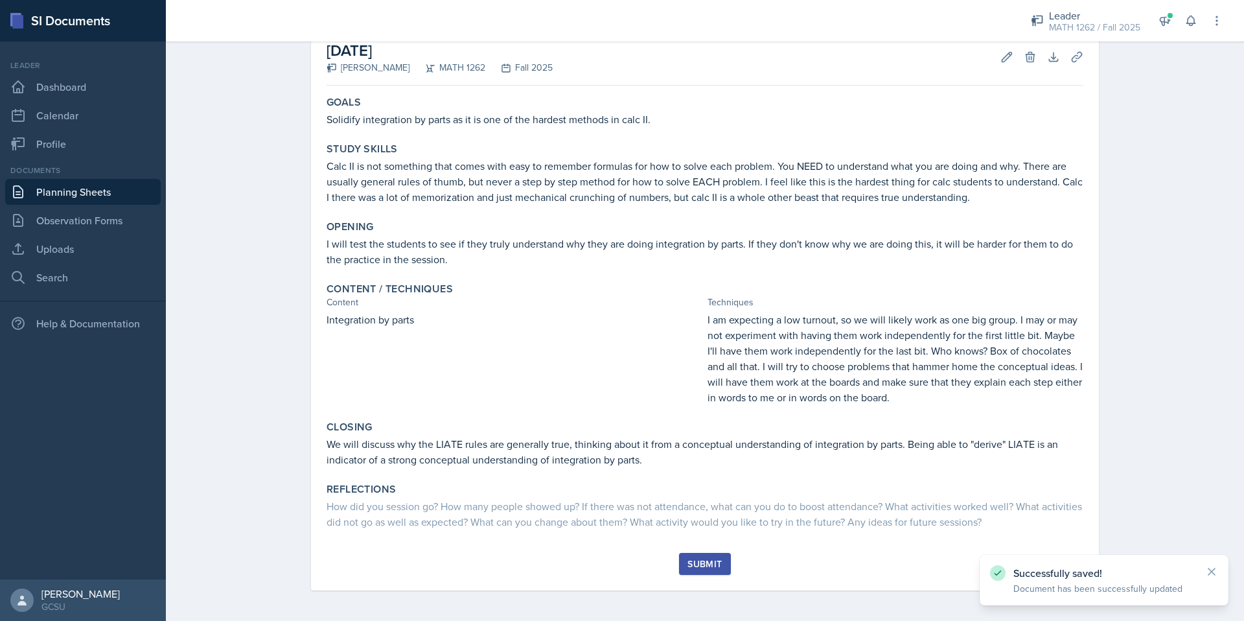
scroll to position [74, 0]
click at [679, 555] on button "Submit" at bounding box center [704, 563] width 51 height 22
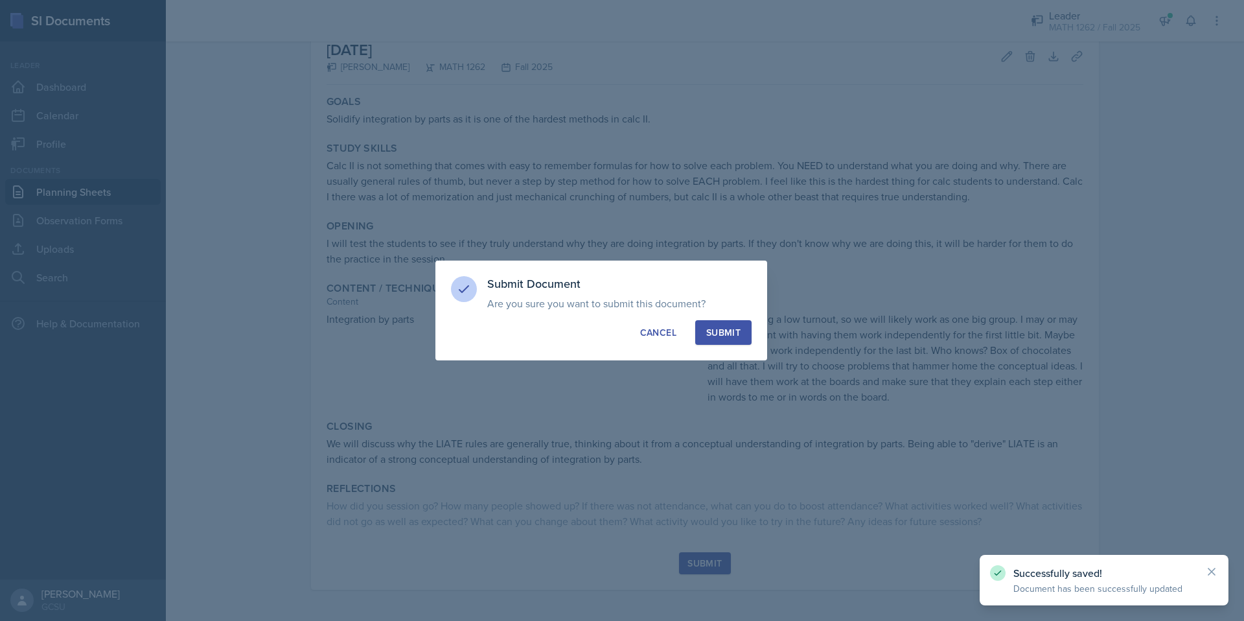
click at [726, 343] on button "Submit" at bounding box center [723, 332] width 56 height 25
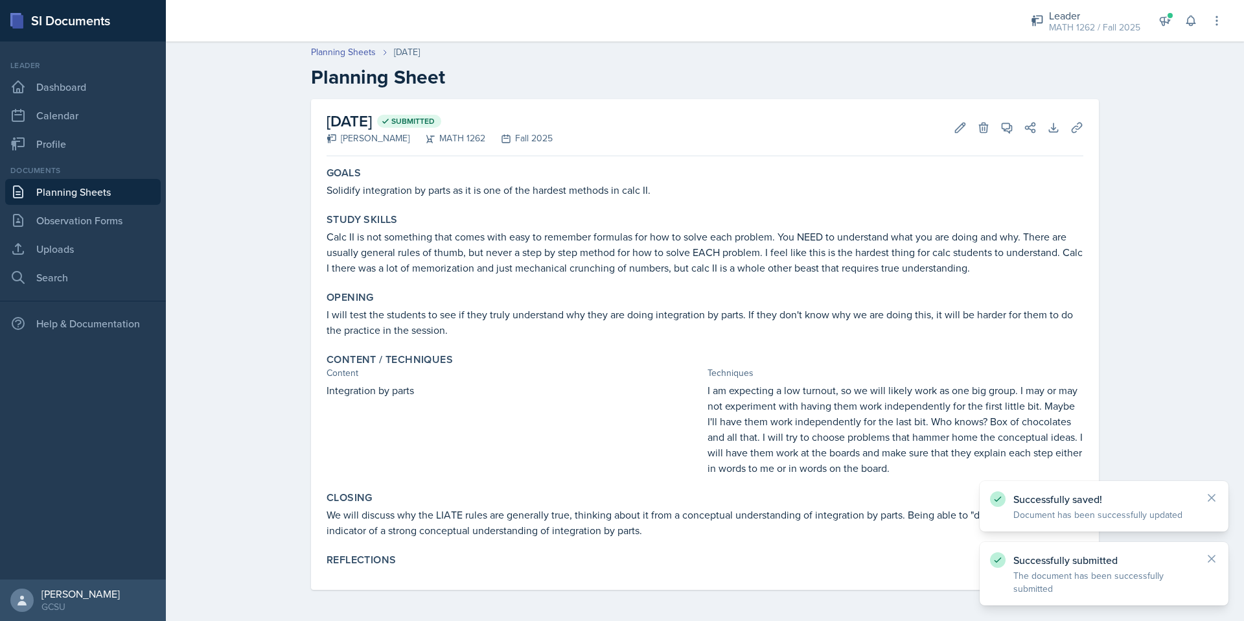
scroll to position [3, 0]
